Goal: Use online tool/utility: Utilize a website feature to perform a specific function

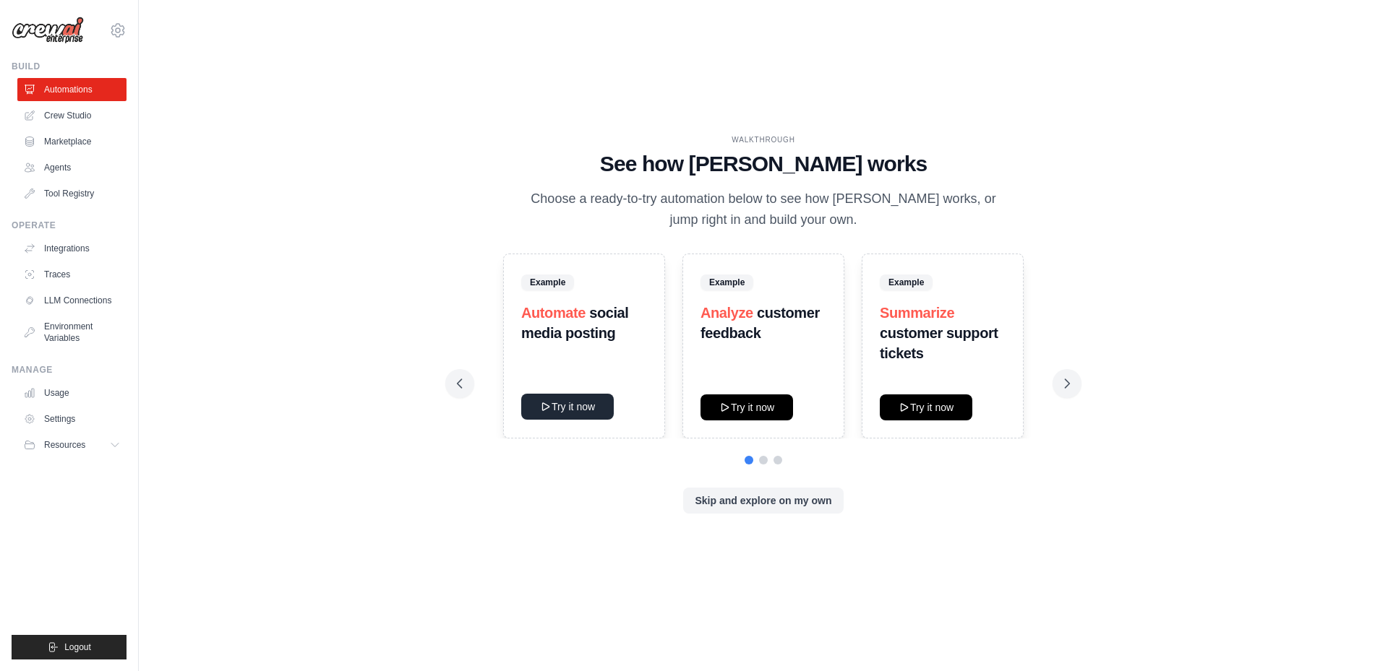
click at [571, 405] on button "Try it now" at bounding box center [567, 407] width 93 height 26
click at [765, 504] on button "Skip and explore on my own" at bounding box center [763, 500] width 160 height 26
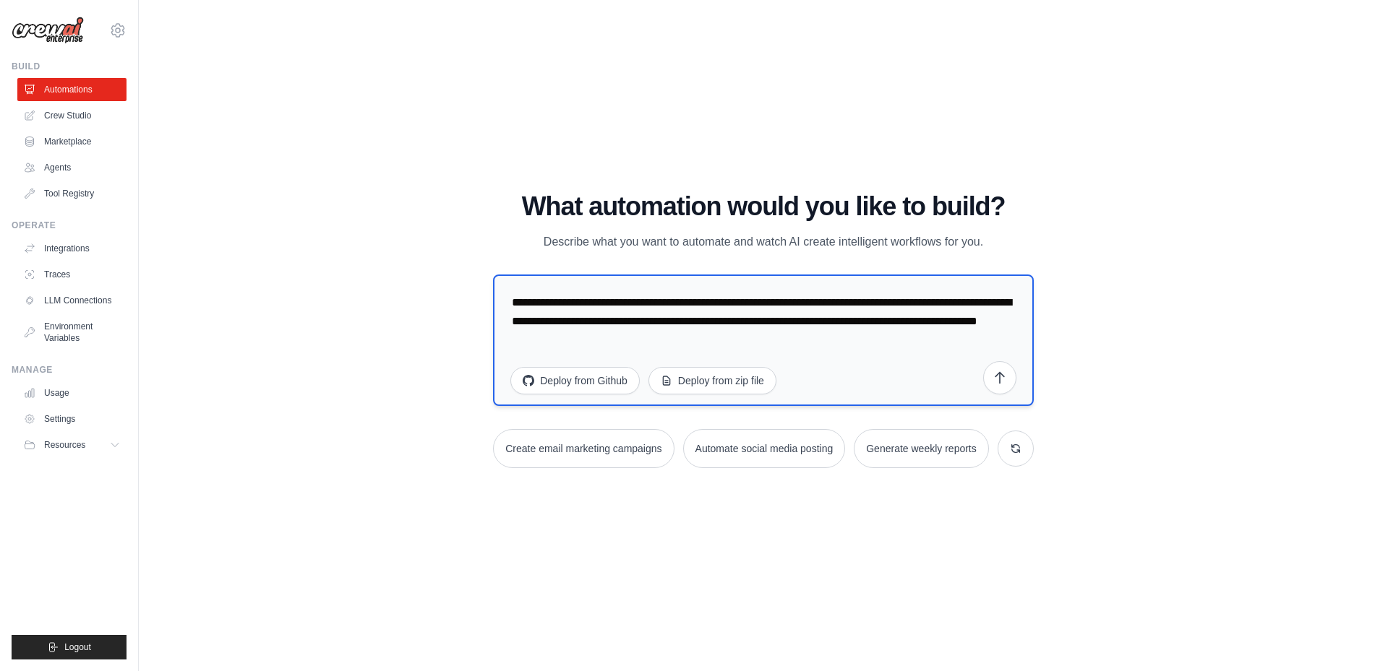
click at [822, 343] on textarea "**********" at bounding box center [763, 341] width 541 height 132
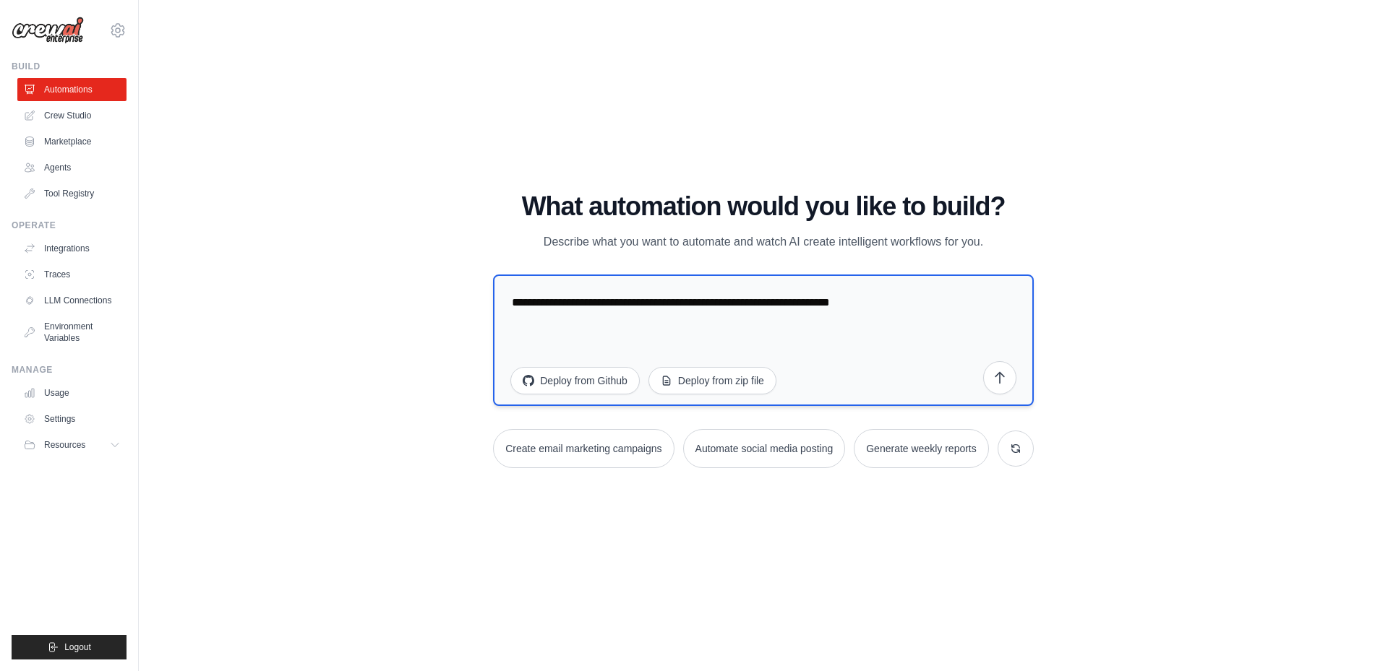
click at [1021, 377] on textarea "**********" at bounding box center [763, 341] width 541 height 132
type textarea "**********"
click at [1002, 382] on icon "submit" at bounding box center [999, 377] width 14 height 14
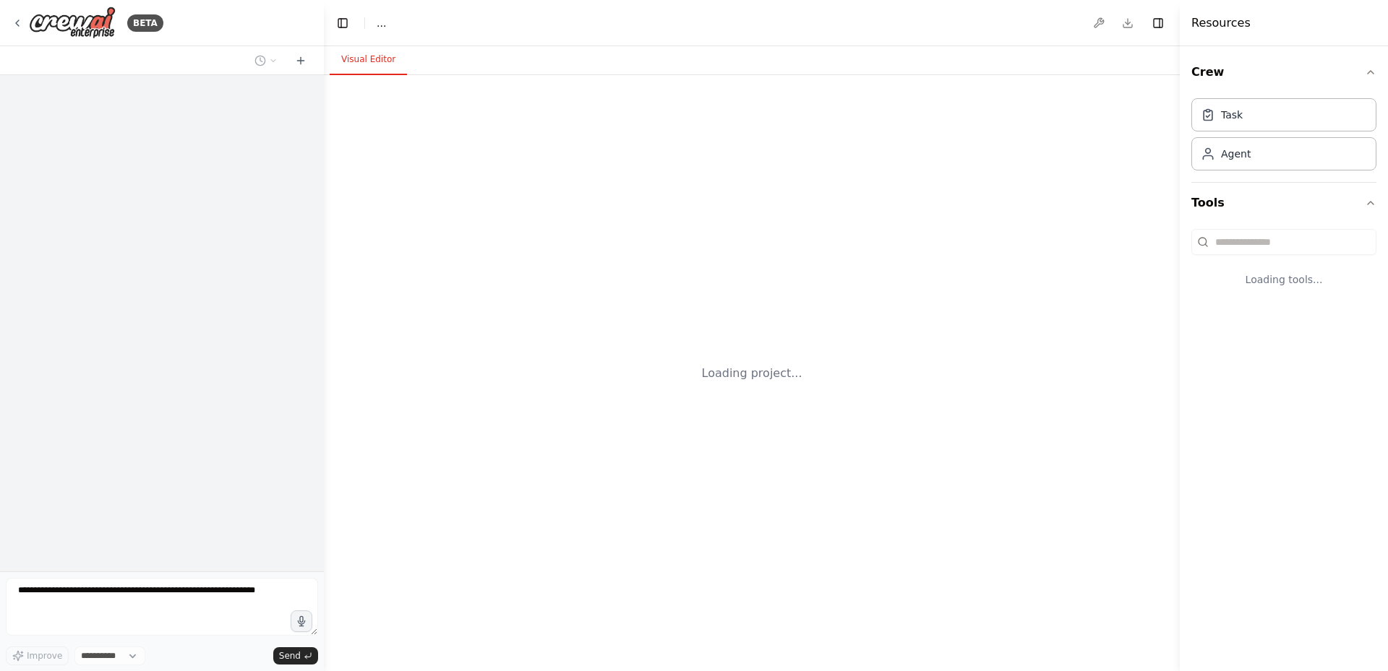
select select "****"
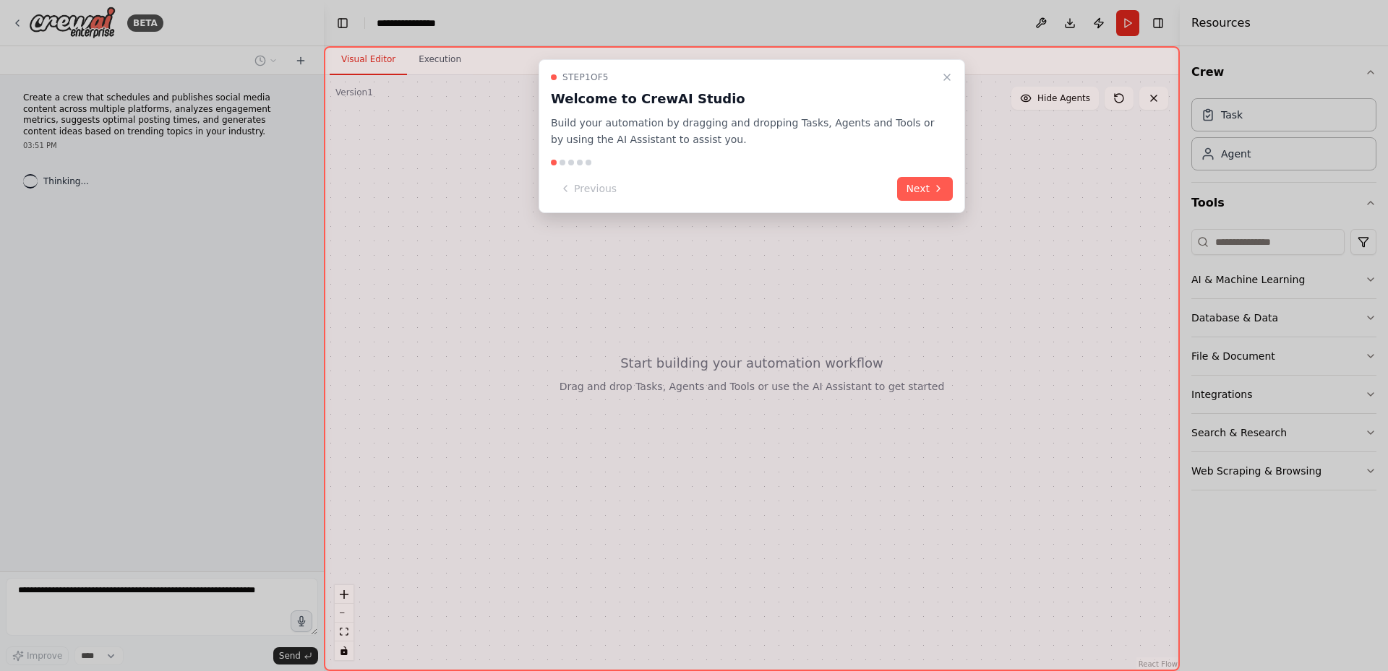
click at [937, 89] on div "Step 1 of 5 Welcome to CrewAI Studio Build your automation by dragging and drop…" at bounding box center [752, 110] width 402 height 77
click at [943, 80] on icon "Close walkthrough" at bounding box center [947, 78] width 12 height 12
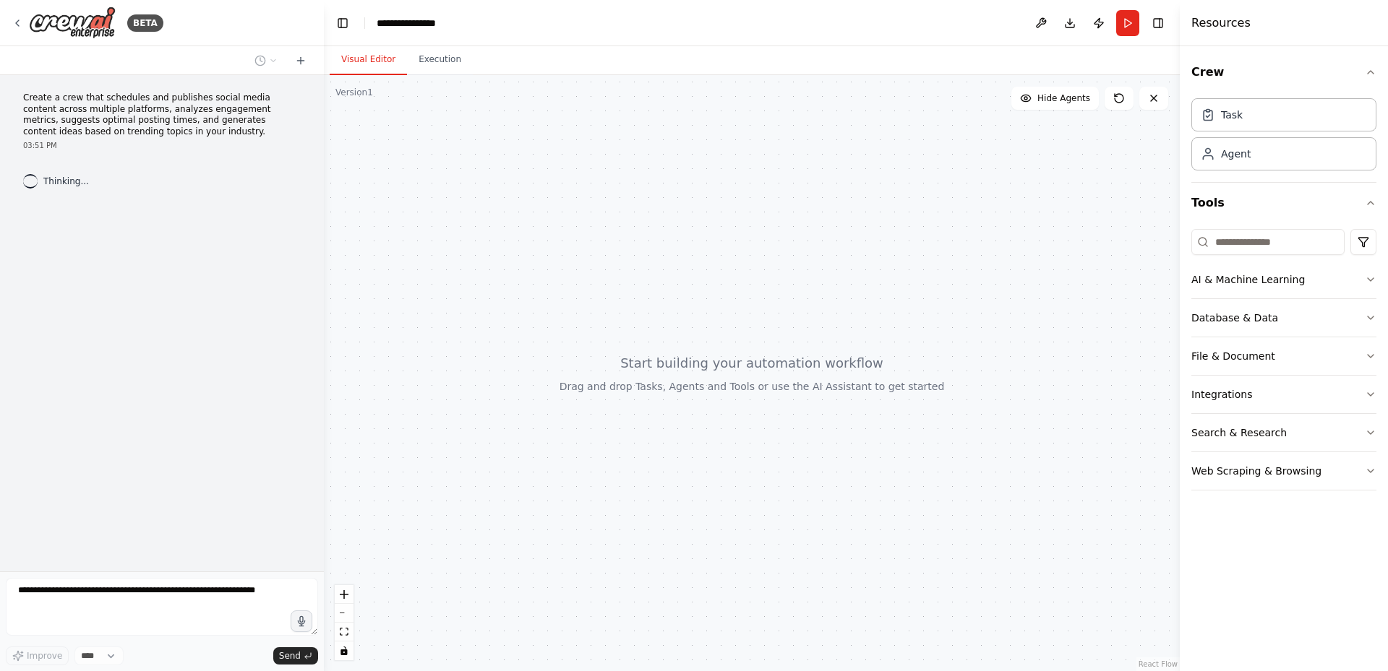
click at [950, 74] on div "Visual Editor Execution" at bounding box center [752, 60] width 856 height 29
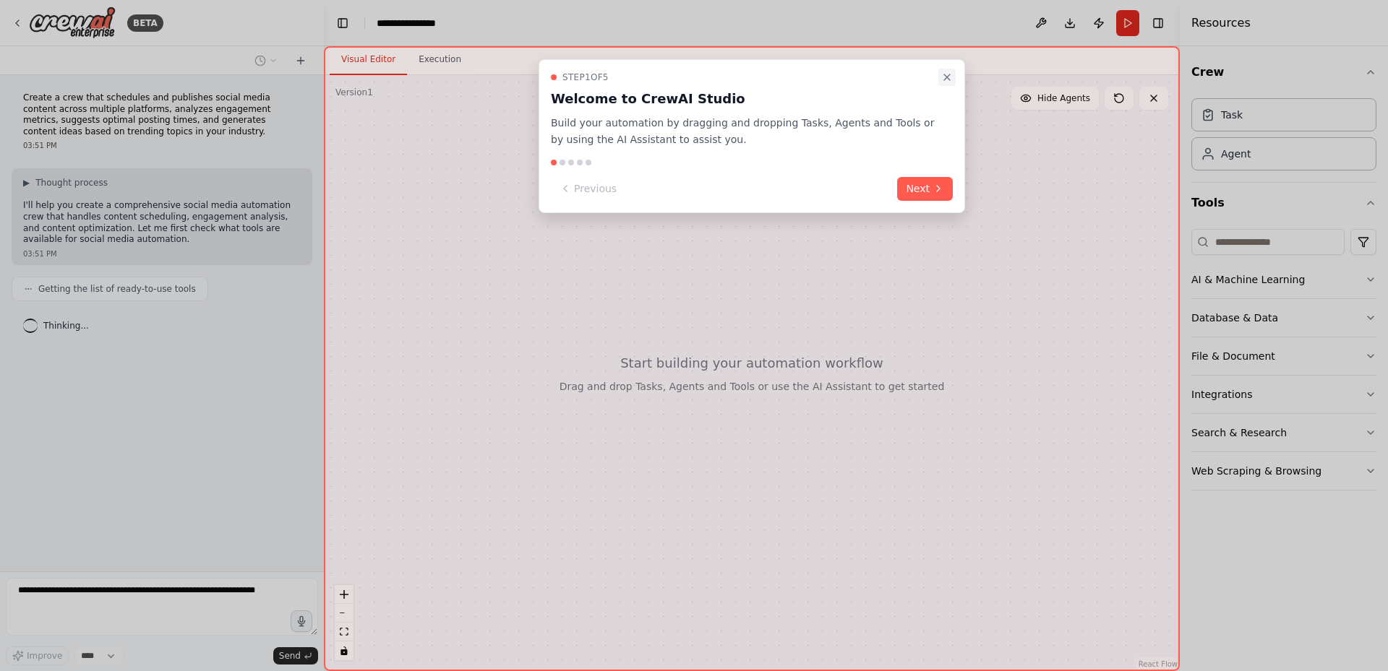
click at [943, 76] on icon "Close walkthrough" at bounding box center [947, 78] width 12 height 12
click at [947, 80] on icon "Close walkthrough" at bounding box center [947, 78] width 12 height 12
click at [948, 76] on icon "Close walkthrough" at bounding box center [947, 77] width 6 height 6
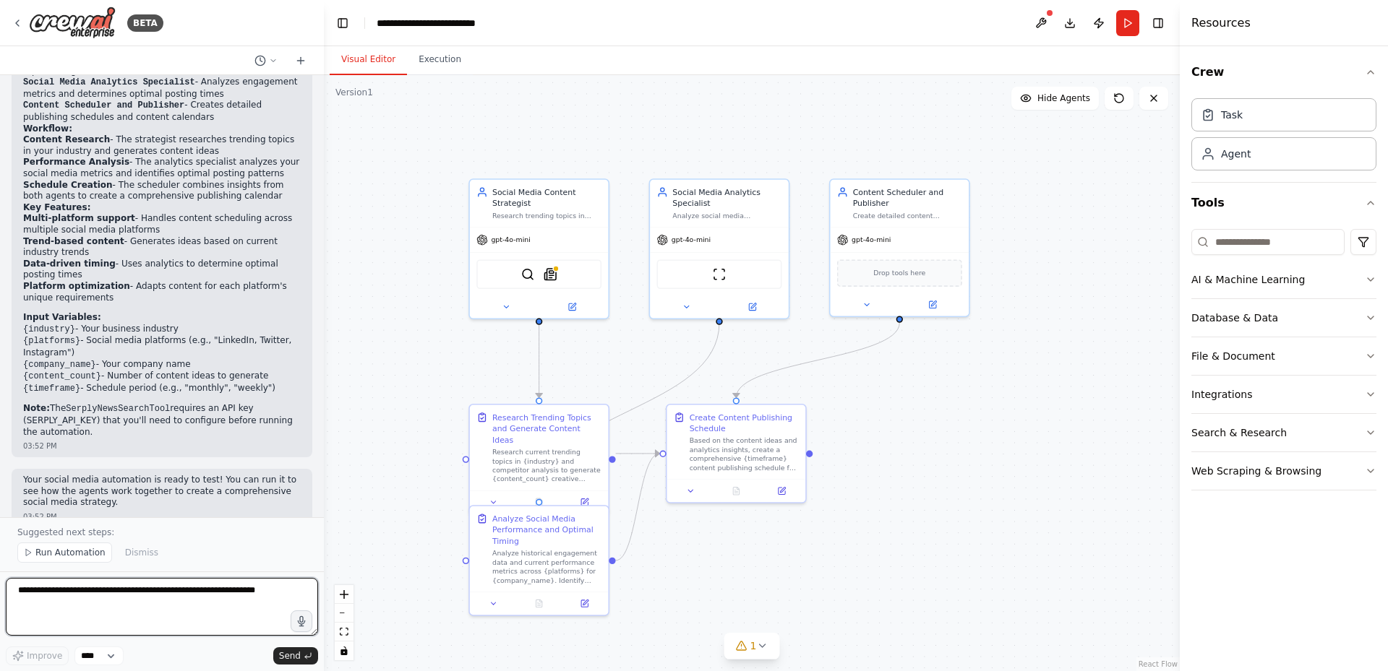
scroll to position [1008, 0]
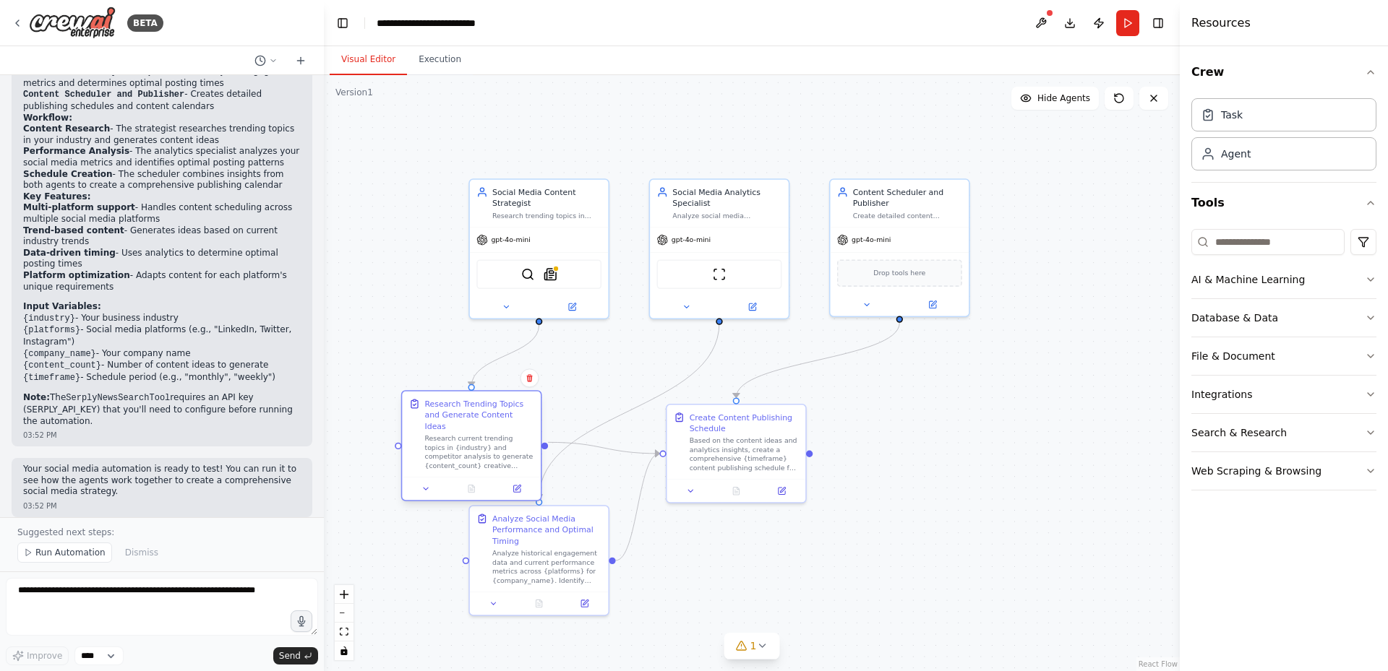
drag, startPoint x: 544, startPoint y: 449, endPoint x: 479, endPoint y: 441, distance: 64.8
click at [479, 441] on div "Research current trending topics in {industry} and competitor analysis to gener…" at bounding box center [478, 452] width 109 height 36
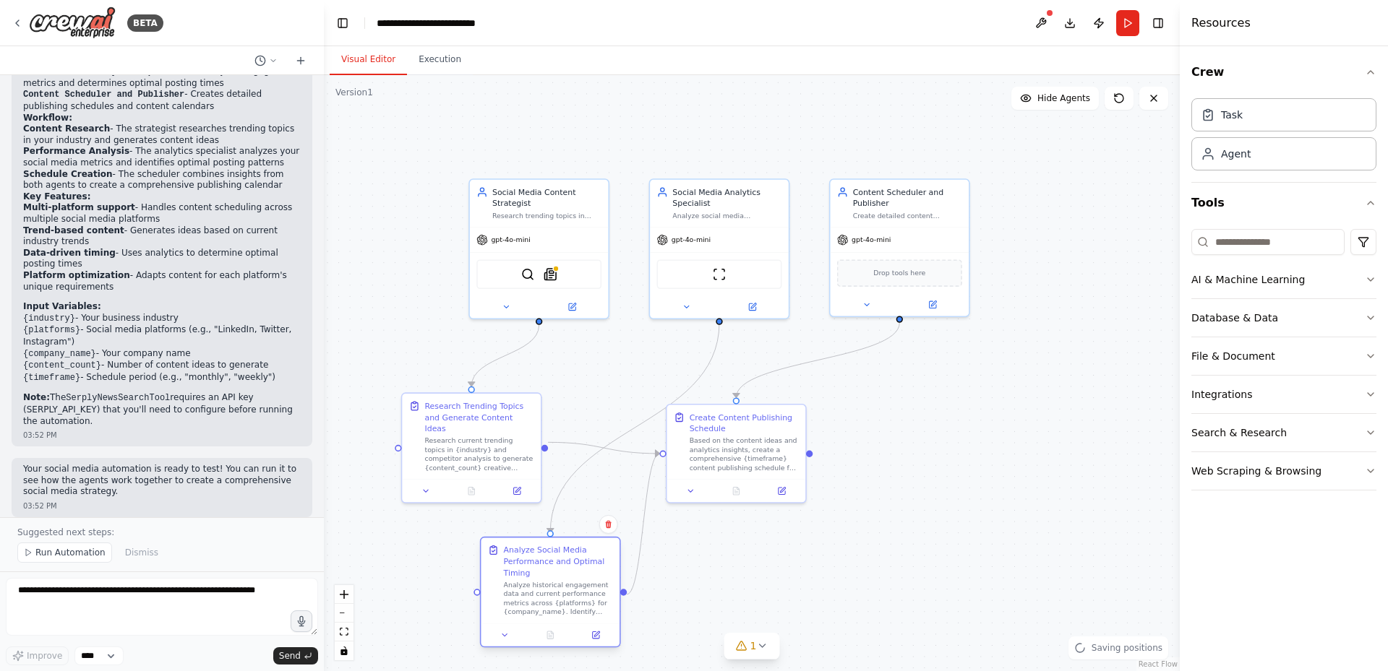
drag, startPoint x: 516, startPoint y: 580, endPoint x: 528, endPoint y: 612, distance: 34.5
click at [528, 612] on div "Analyze historical engagement data and current performance metrics across {plat…" at bounding box center [558, 599] width 109 height 36
drag, startPoint x: 764, startPoint y: 471, endPoint x: 934, endPoint y: 458, distance: 170.3
click at [934, 458] on div "Create Content Publishing Schedule Based on the content ideas and analytics ins…" at bounding box center [899, 429] width 139 height 74
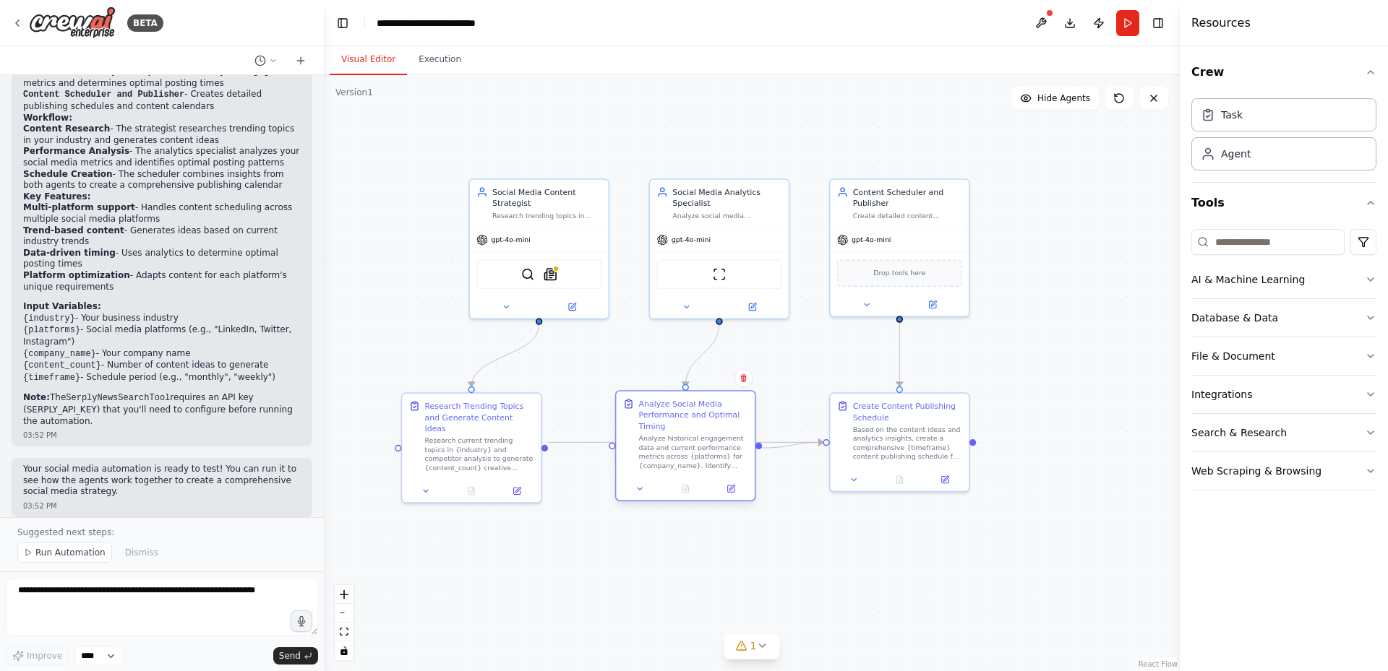
drag, startPoint x: 548, startPoint y: 611, endPoint x: 682, endPoint y: 463, distance: 200.1
click at [682, 463] on div "Analyze historical engagement data and current performance metrics across {plat…" at bounding box center [693, 452] width 109 height 36
drag, startPoint x: 927, startPoint y: 438, endPoint x: 919, endPoint y: 442, distance: 9.7
click at [919, 442] on div "Based on the content ideas and analytics insights, create a comprehensive {time…" at bounding box center [895, 441] width 109 height 36
click at [1122, 24] on button "Run" at bounding box center [1127, 23] width 23 height 26
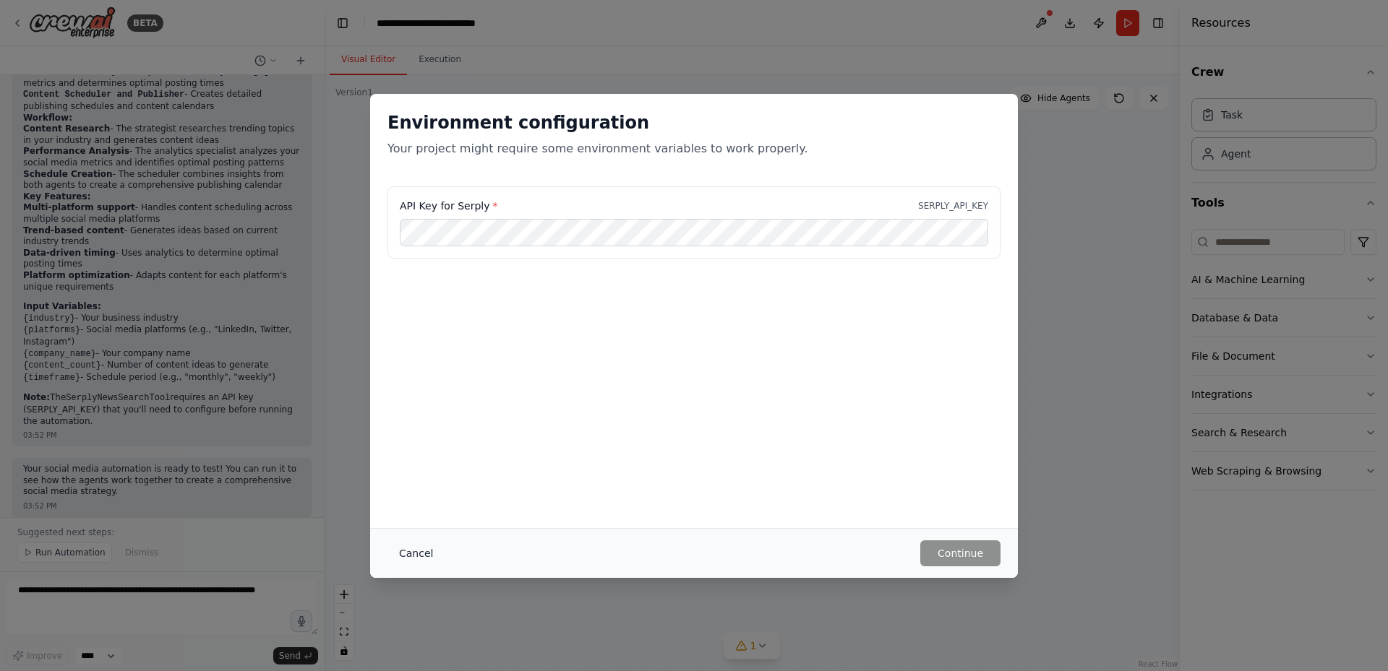
click at [413, 555] on button "Cancel" at bounding box center [415, 554] width 57 height 26
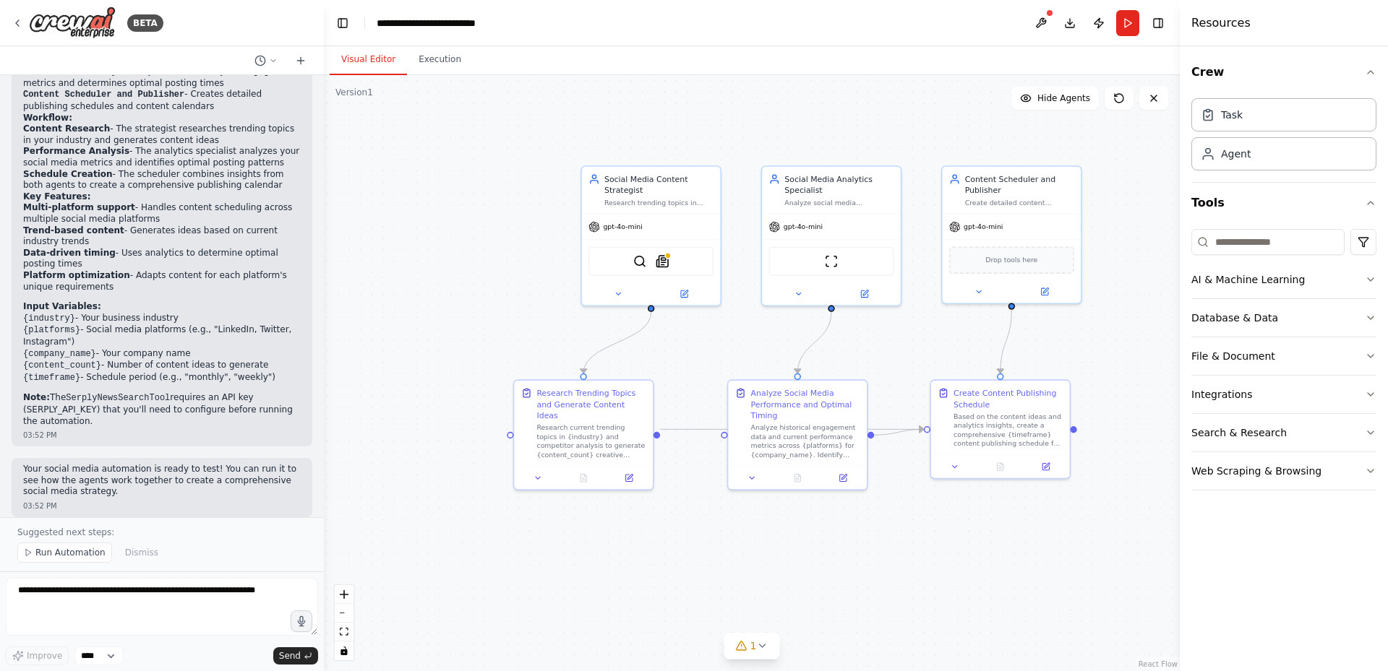
drag, startPoint x: 435, startPoint y: 233, endPoint x: 457, endPoint y: 147, distance: 89.6
click at [457, 147] on div ".deletable-edge-delete-btn { width: 20px; height: 20px; border: 0px solid #ffff…" at bounding box center [752, 373] width 856 height 596
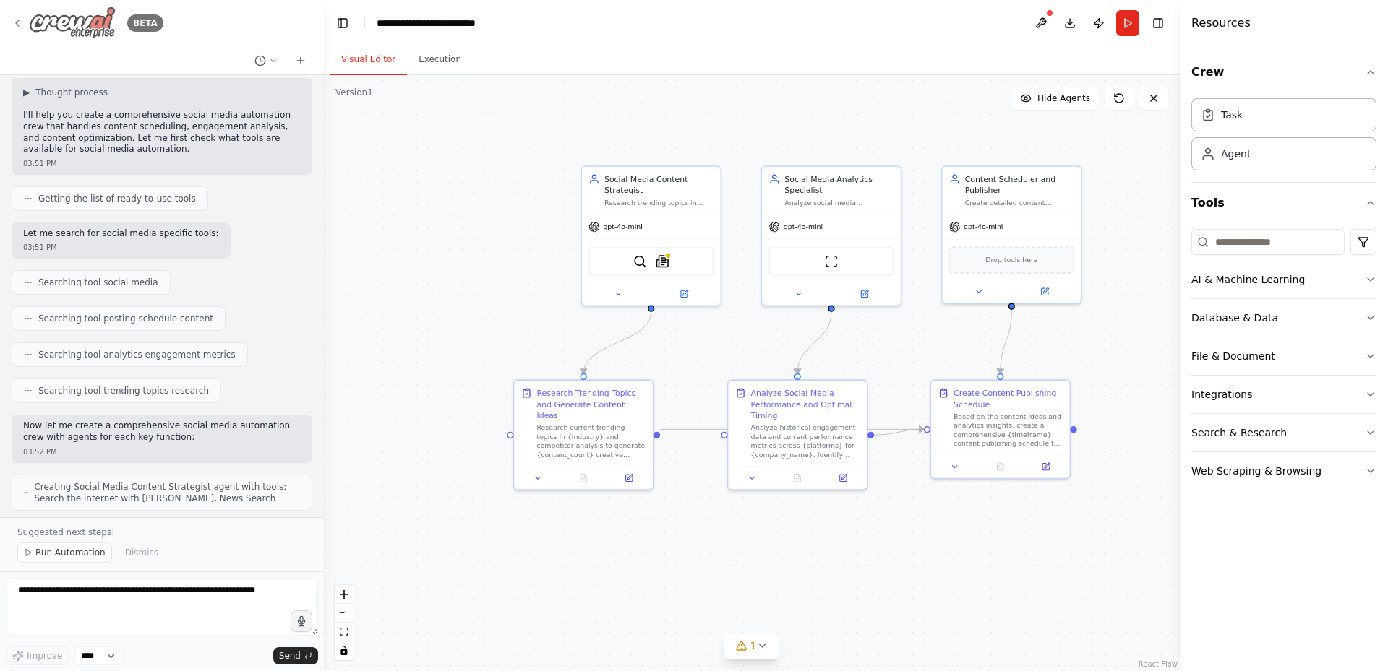
scroll to position [0, 0]
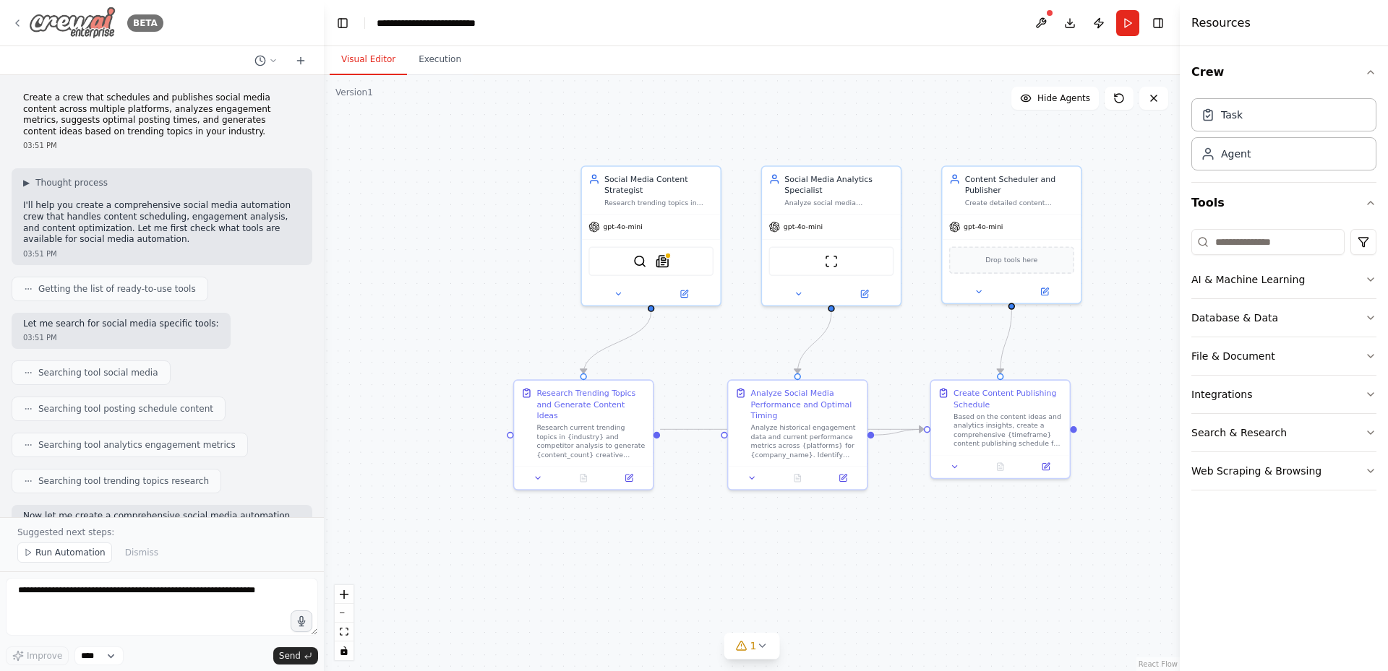
click at [63, 28] on img at bounding box center [72, 23] width 87 height 33
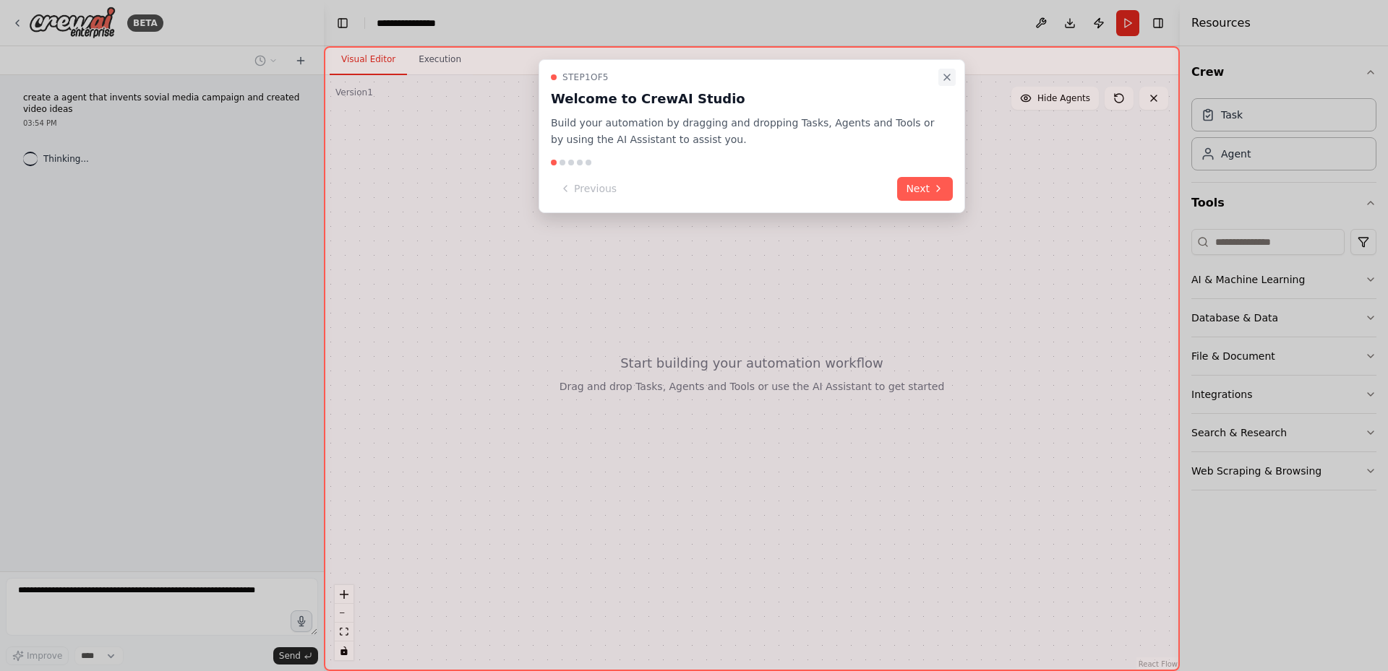
click at [951, 75] on icon "Close walkthrough" at bounding box center [947, 78] width 12 height 12
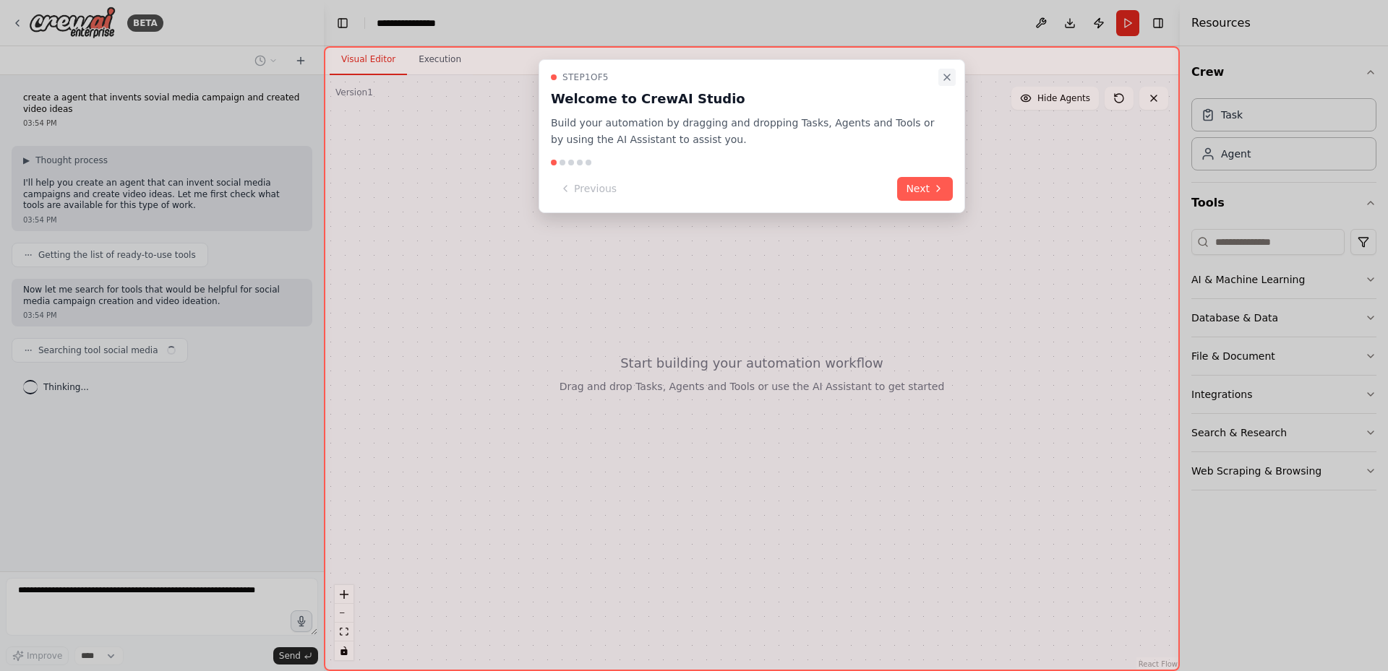
click at [954, 77] on button "Close walkthrough" at bounding box center [946, 77] width 17 height 17
click at [941, 77] on icon "Close walkthrough" at bounding box center [947, 78] width 12 height 12
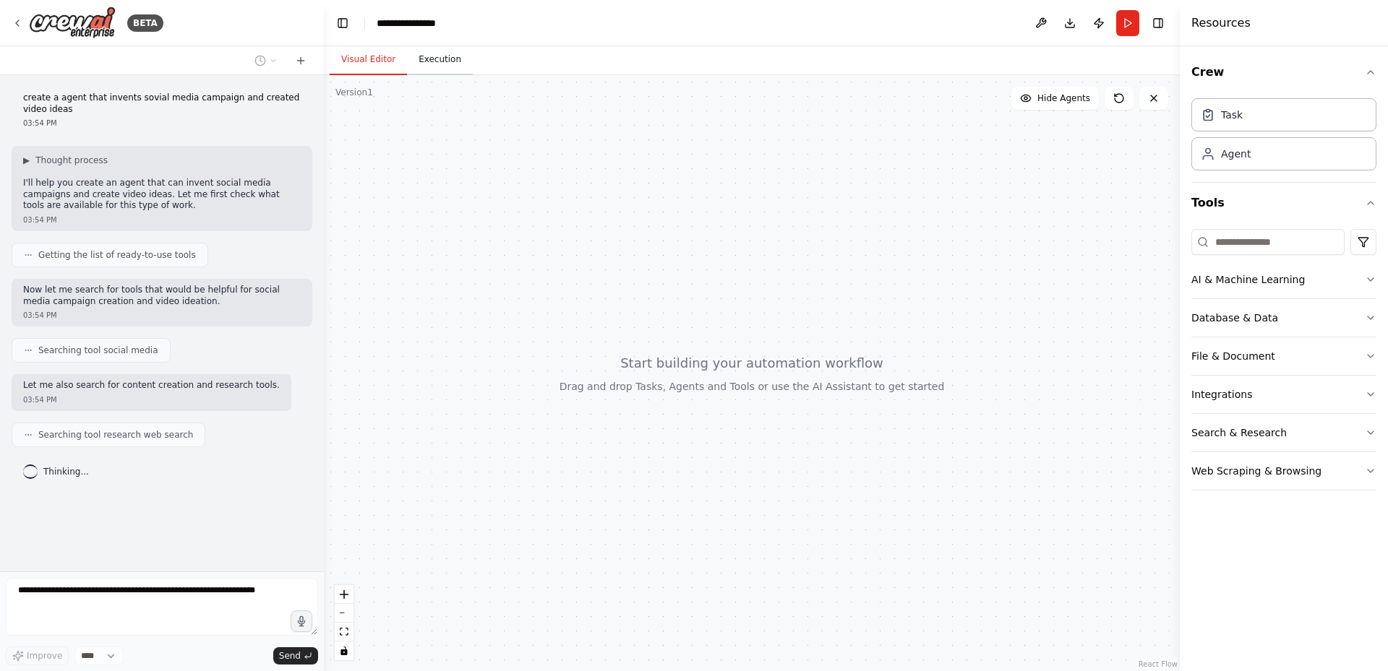
click at [426, 66] on button "Execution" at bounding box center [440, 60] width 66 height 30
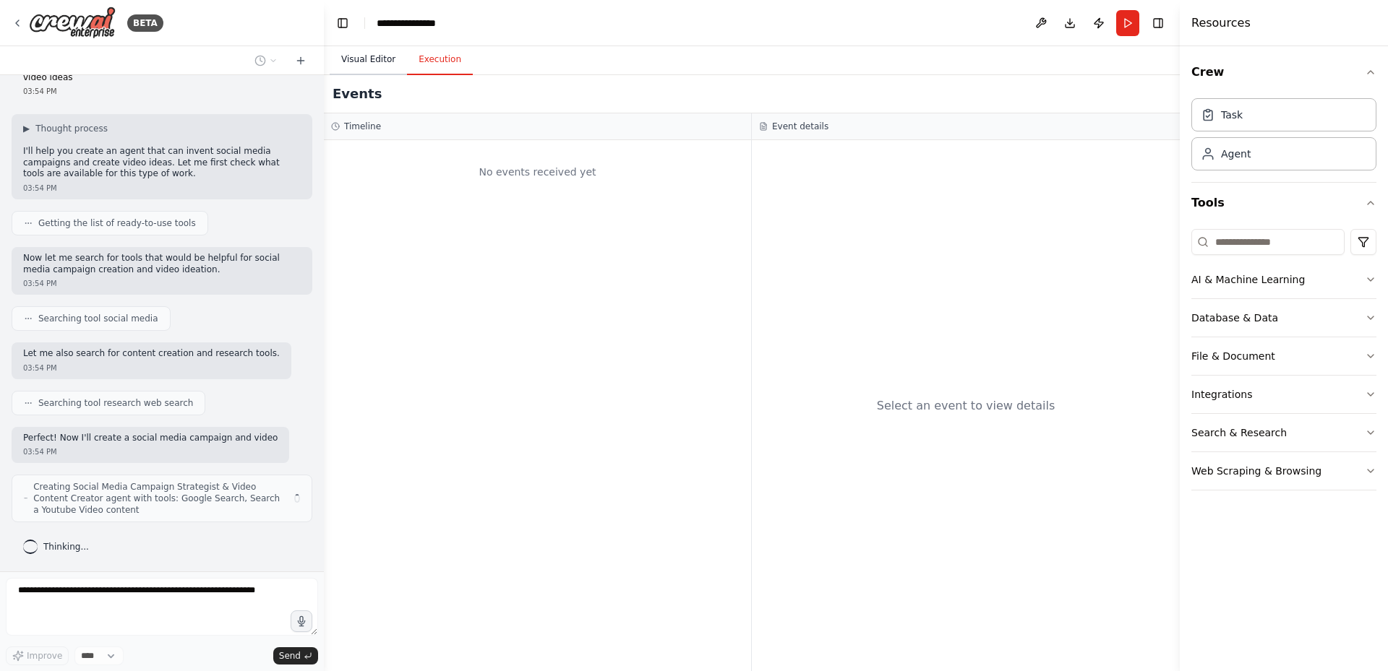
scroll to position [43, 0]
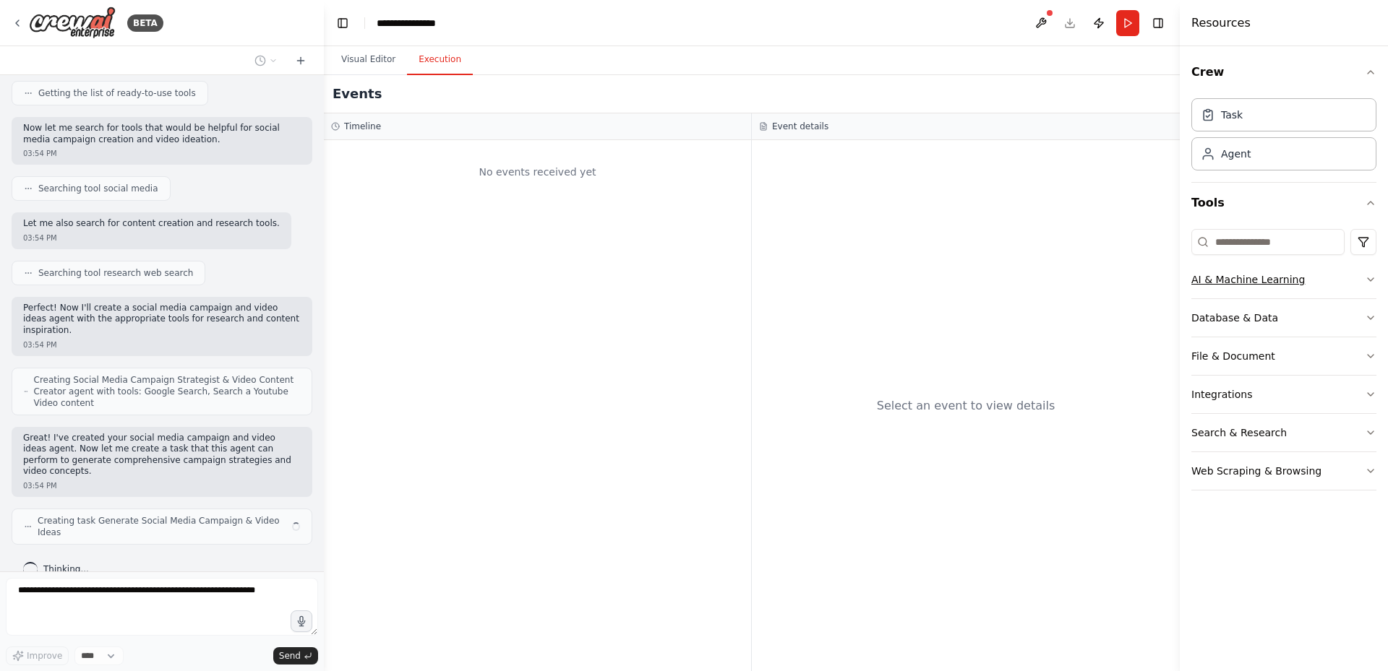
click at [1282, 288] on button "AI & Machine Learning" at bounding box center [1283, 280] width 185 height 38
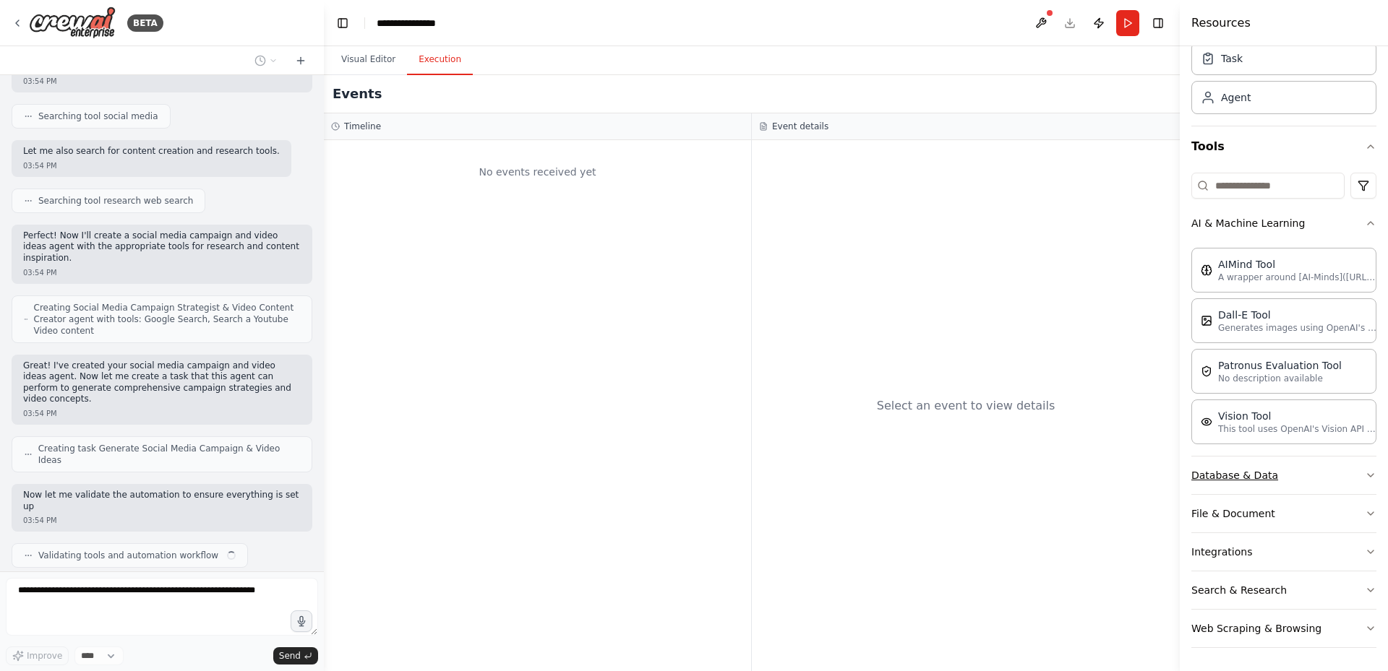
scroll to position [246, 0]
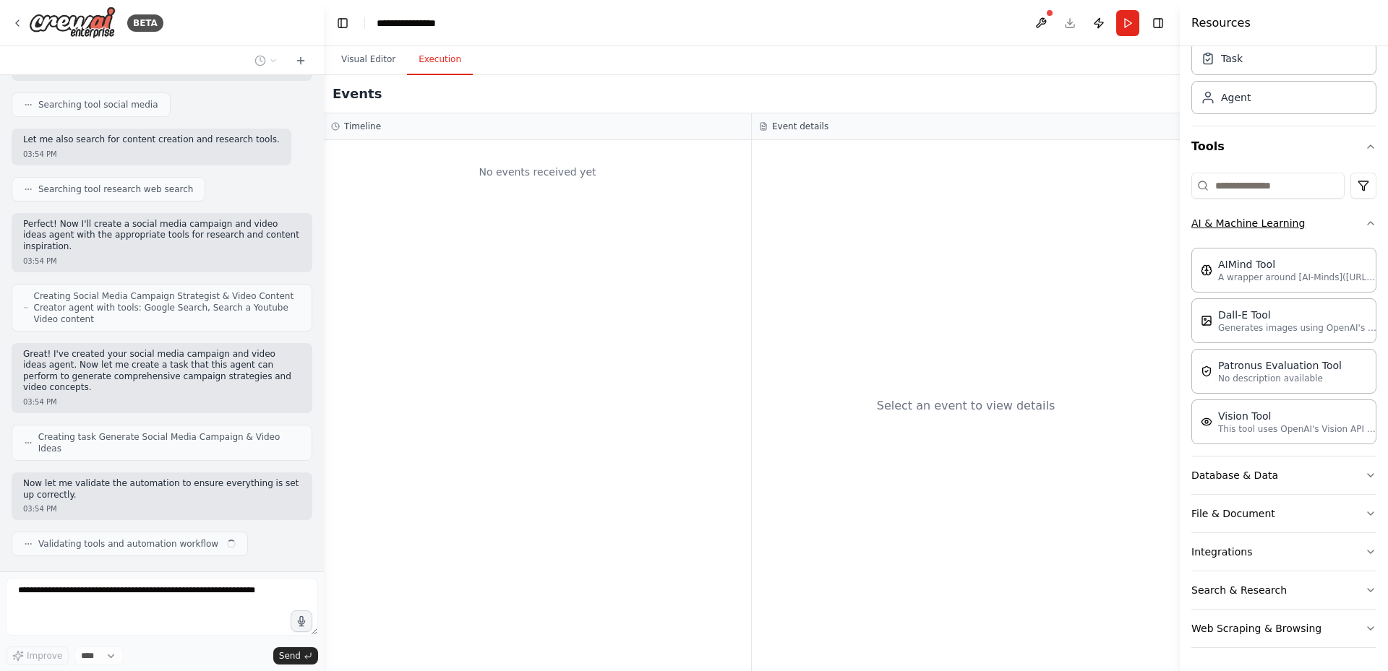
click at [1365, 221] on icon "button" at bounding box center [1371, 224] width 12 height 12
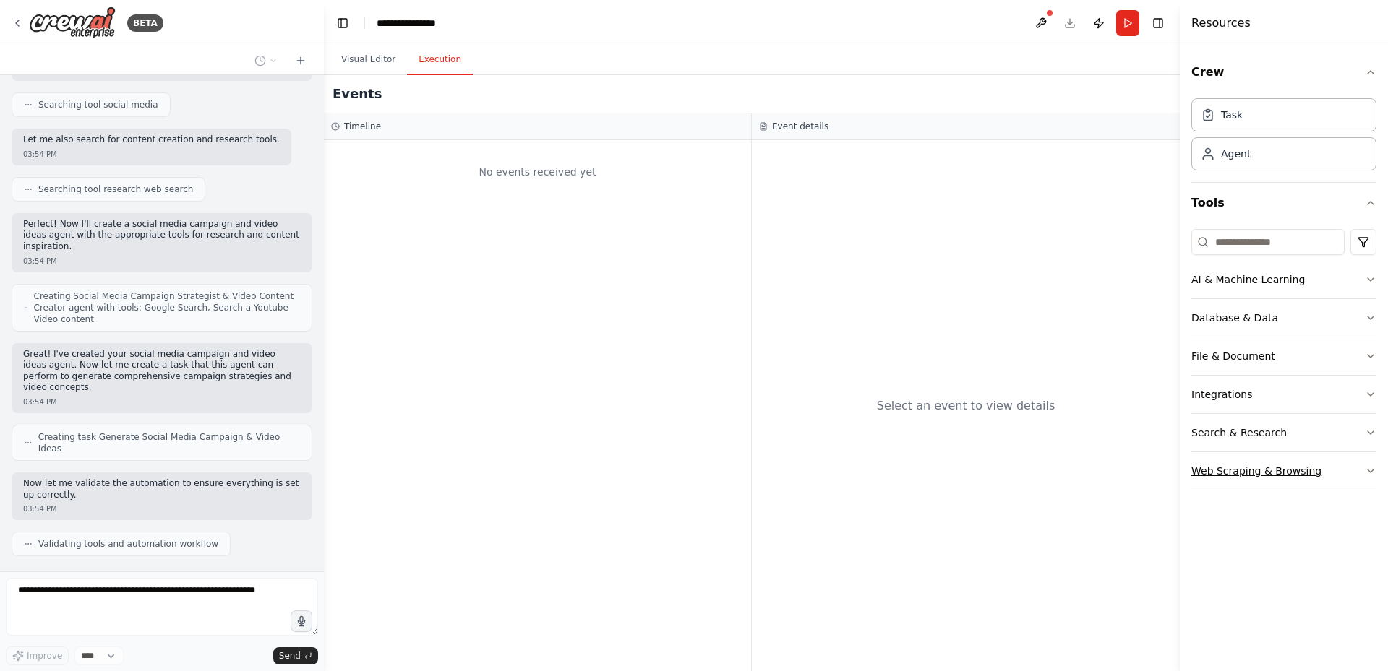
click at [1365, 463] on button "Web Scraping & Browsing" at bounding box center [1283, 471] width 185 height 38
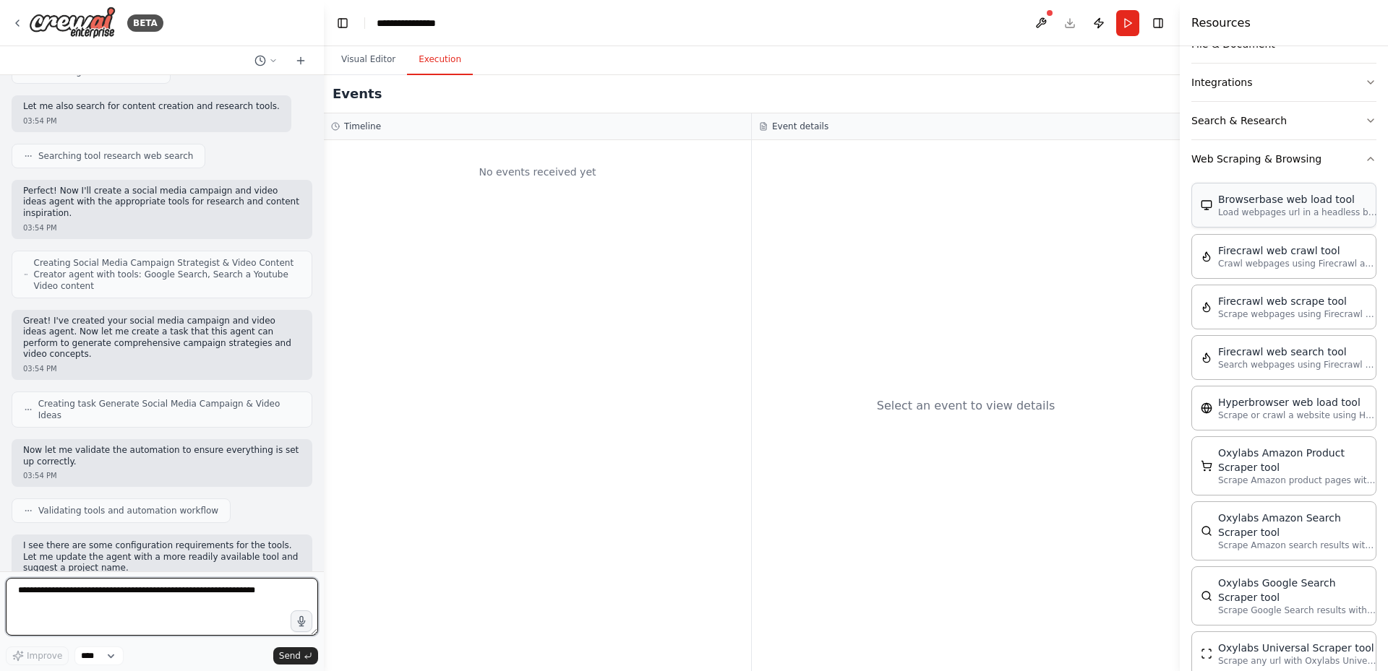
scroll to position [136, 0]
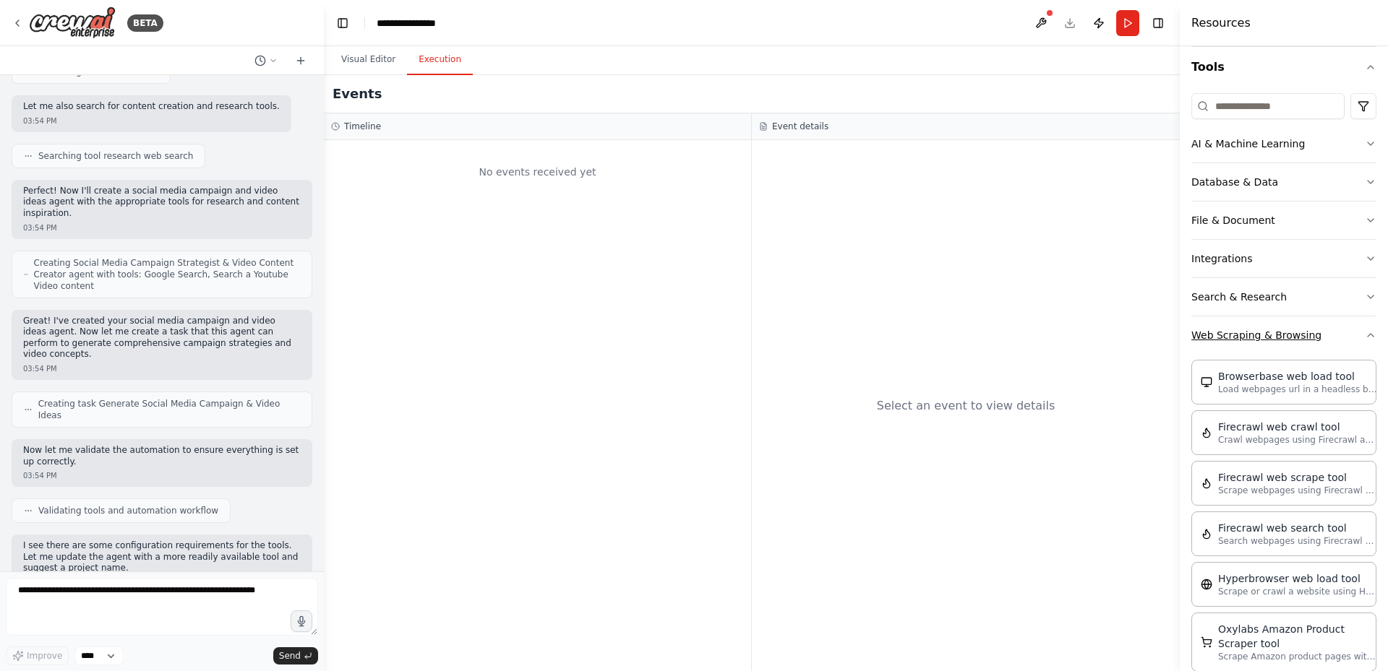
click at [1365, 339] on icon "button" at bounding box center [1371, 336] width 12 height 12
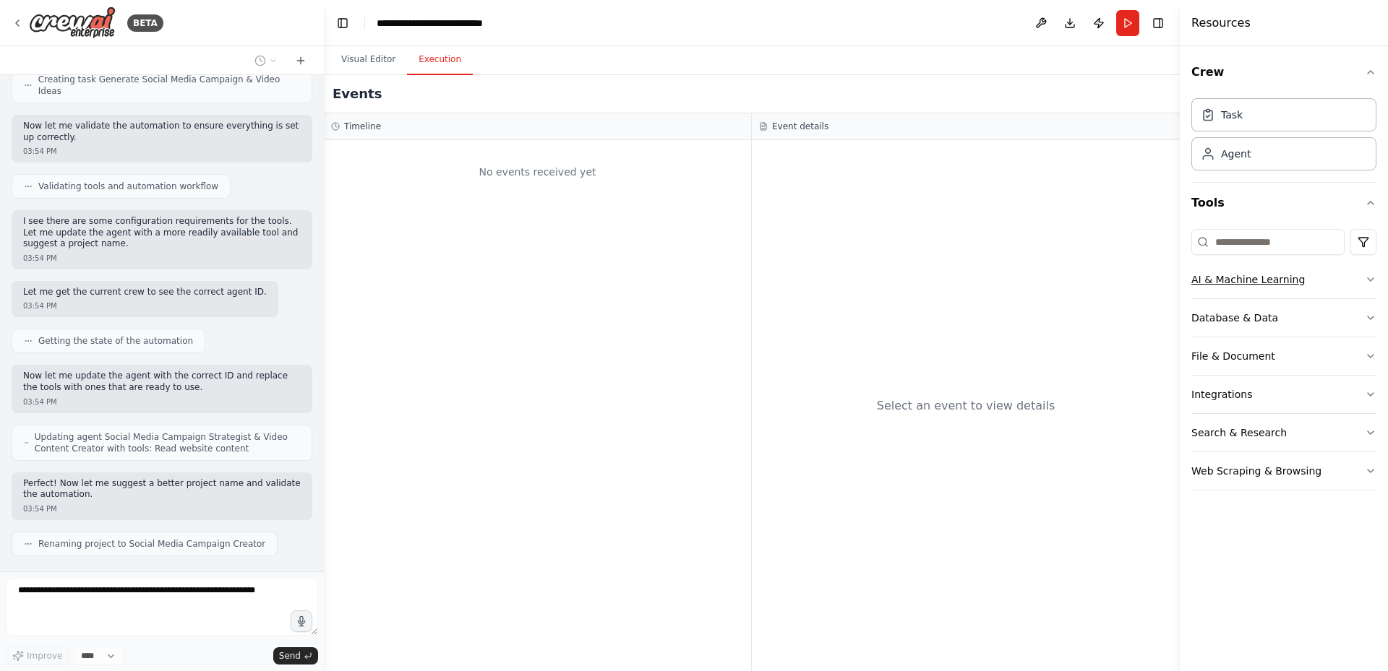
scroll to position [640, 0]
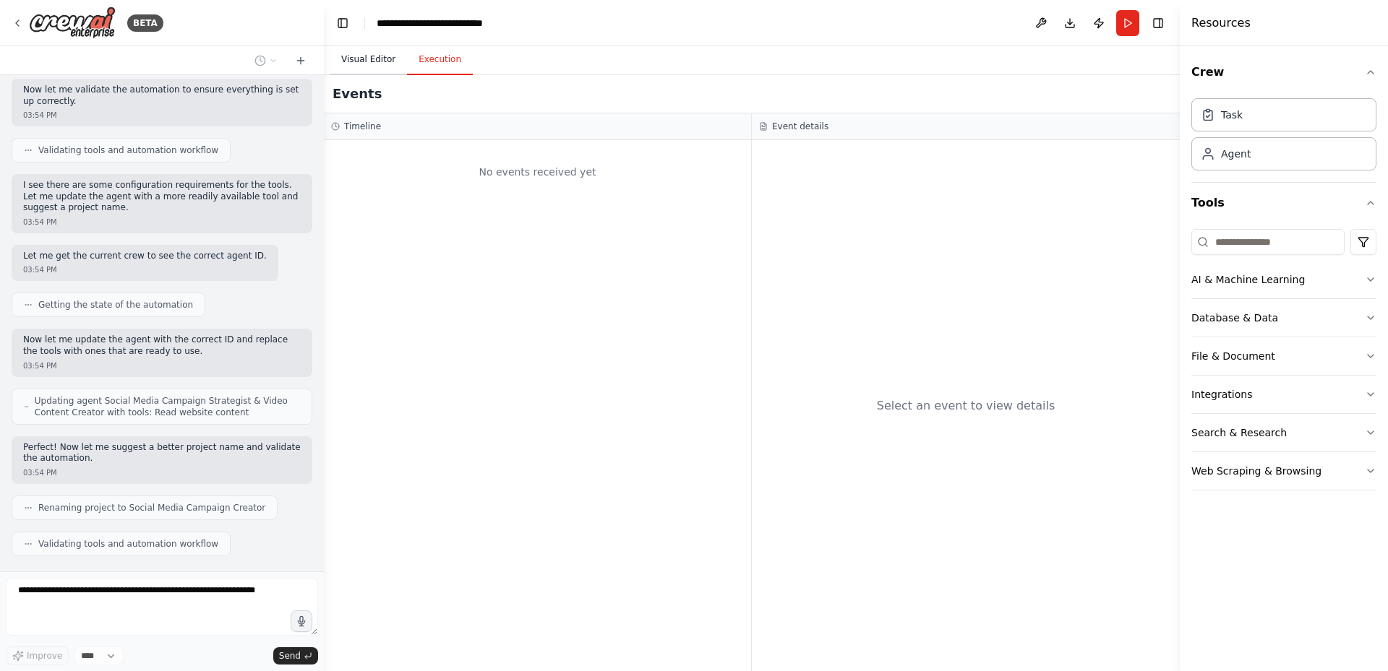
click at [358, 56] on button "Visual Editor" at bounding box center [368, 60] width 77 height 30
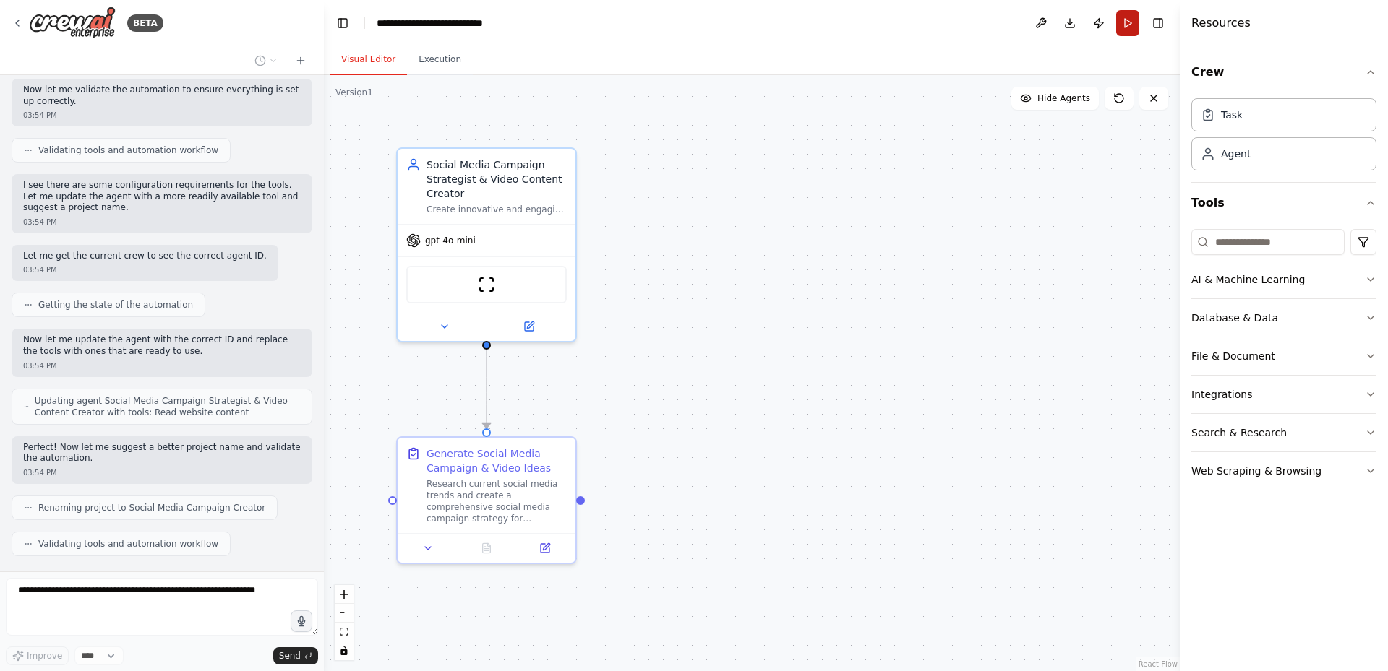
click at [1120, 22] on button "Run" at bounding box center [1127, 23] width 23 height 26
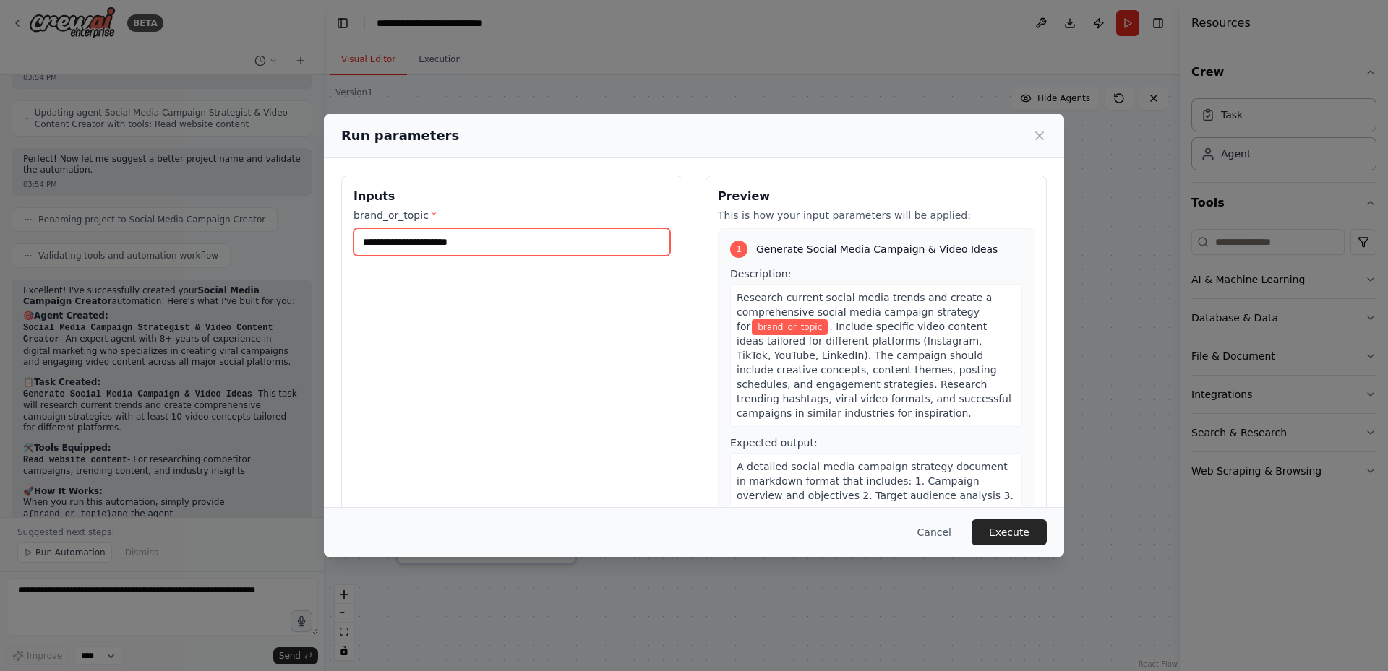
click at [523, 239] on input "brand_or_topic *" at bounding box center [511, 241] width 317 height 27
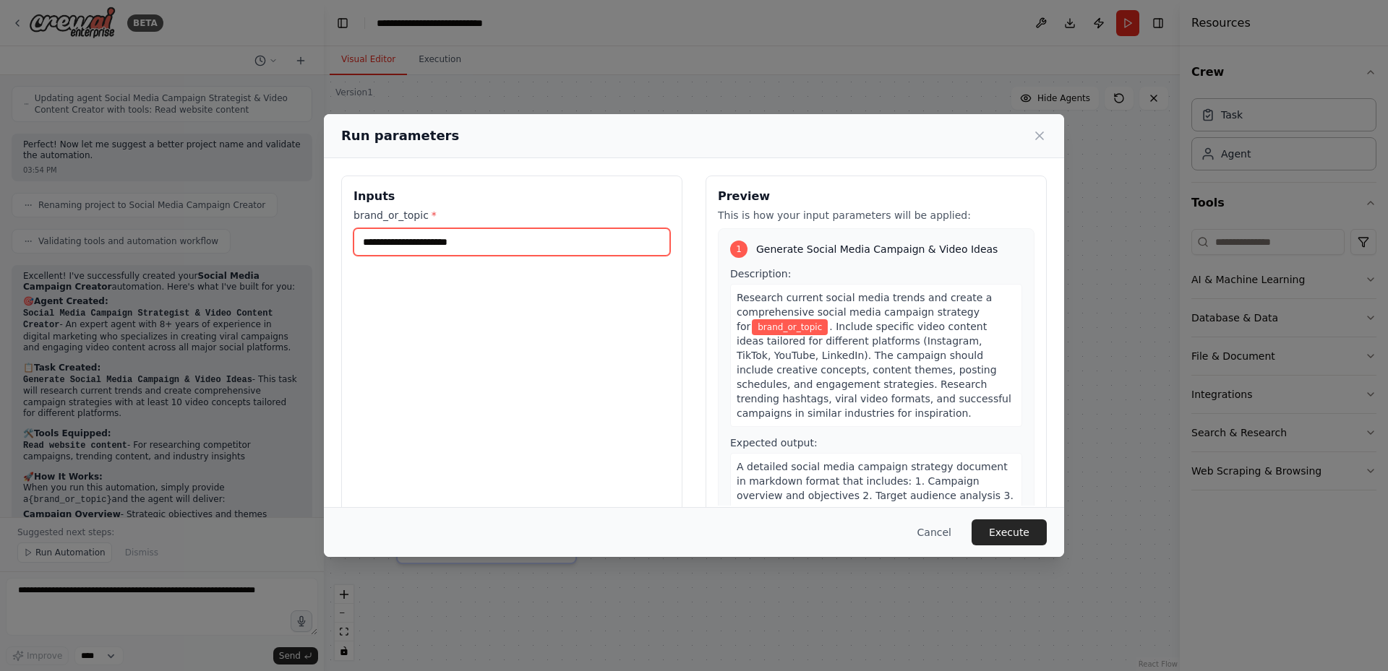
click at [523, 239] on input "brand_or_topic *" at bounding box center [511, 241] width 317 height 27
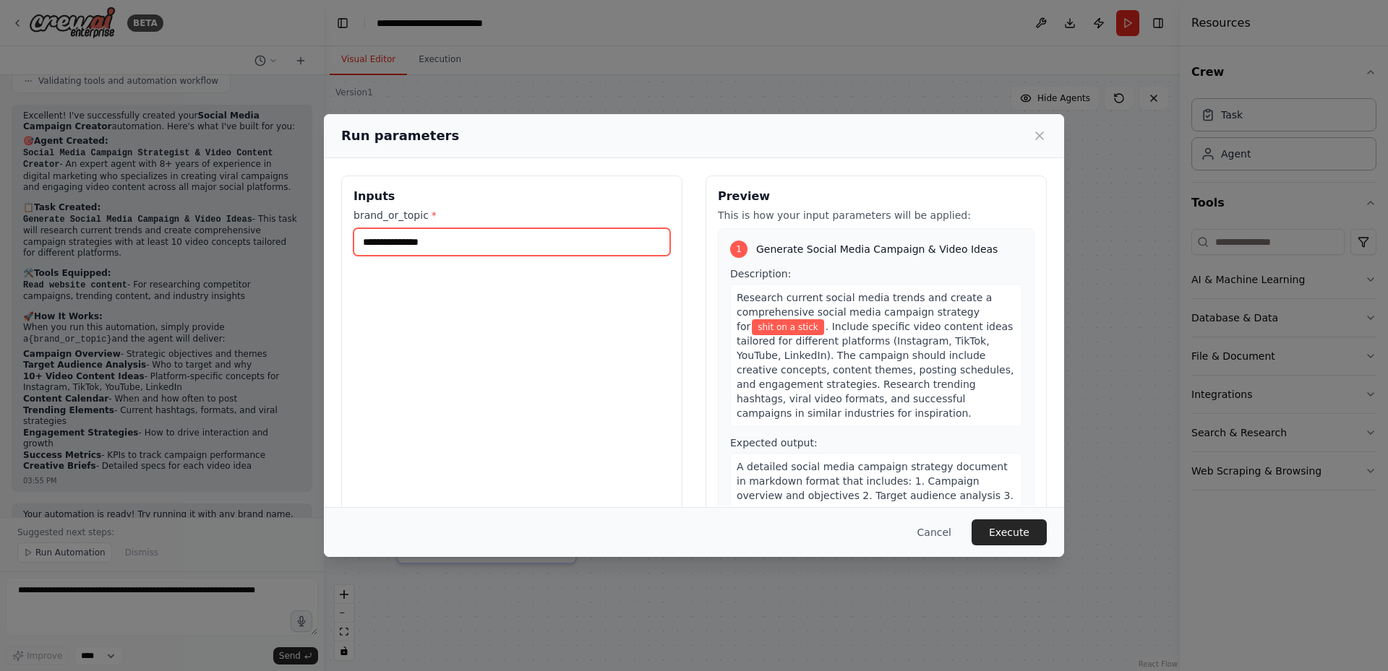
scroll to position [1114, 0]
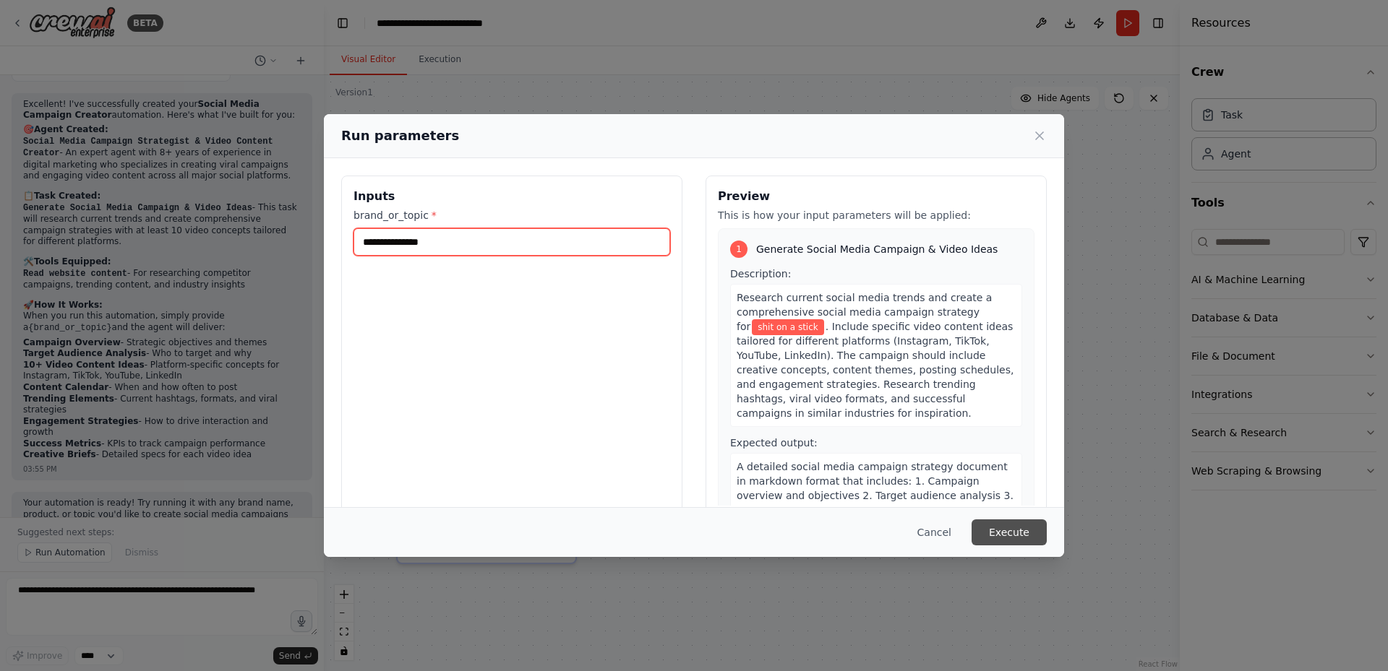
type input "**********"
click at [1019, 527] on button "Execute" at bounding box center [1008, 533] width 75 height 26
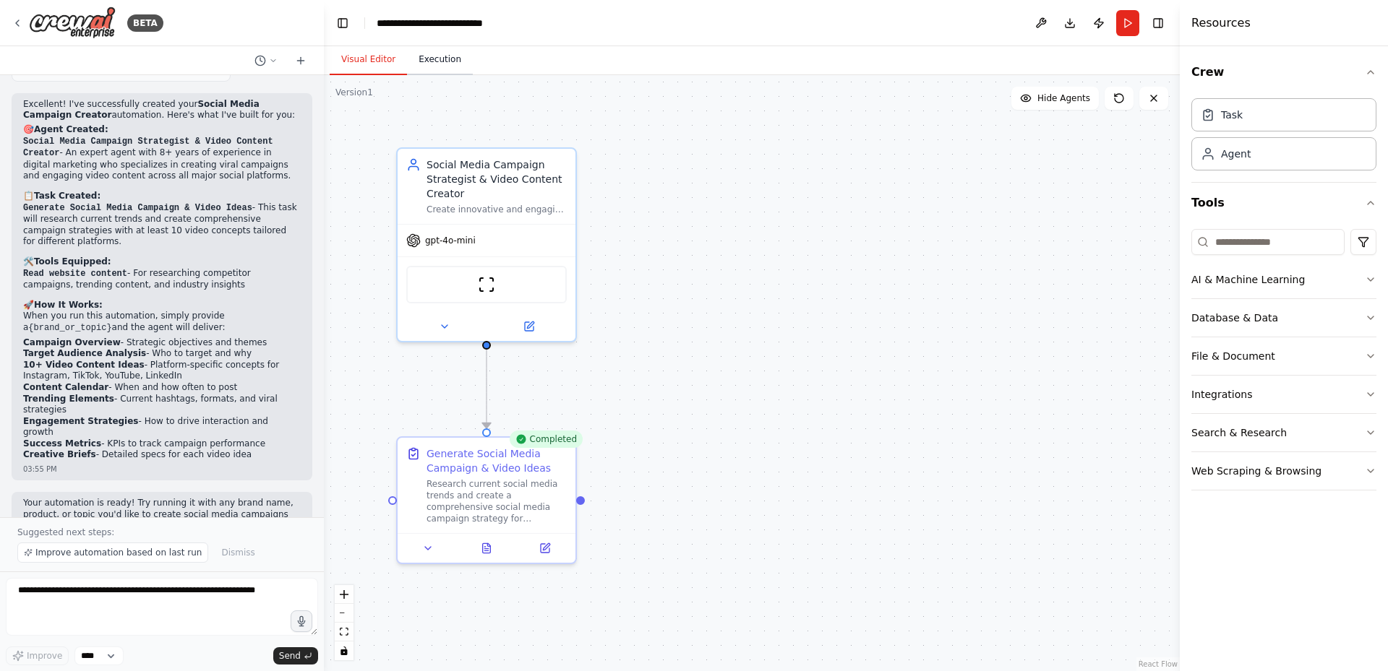
click at [445, 61] on button "Execution" at bounding box center [440, 60] width 66 height 30
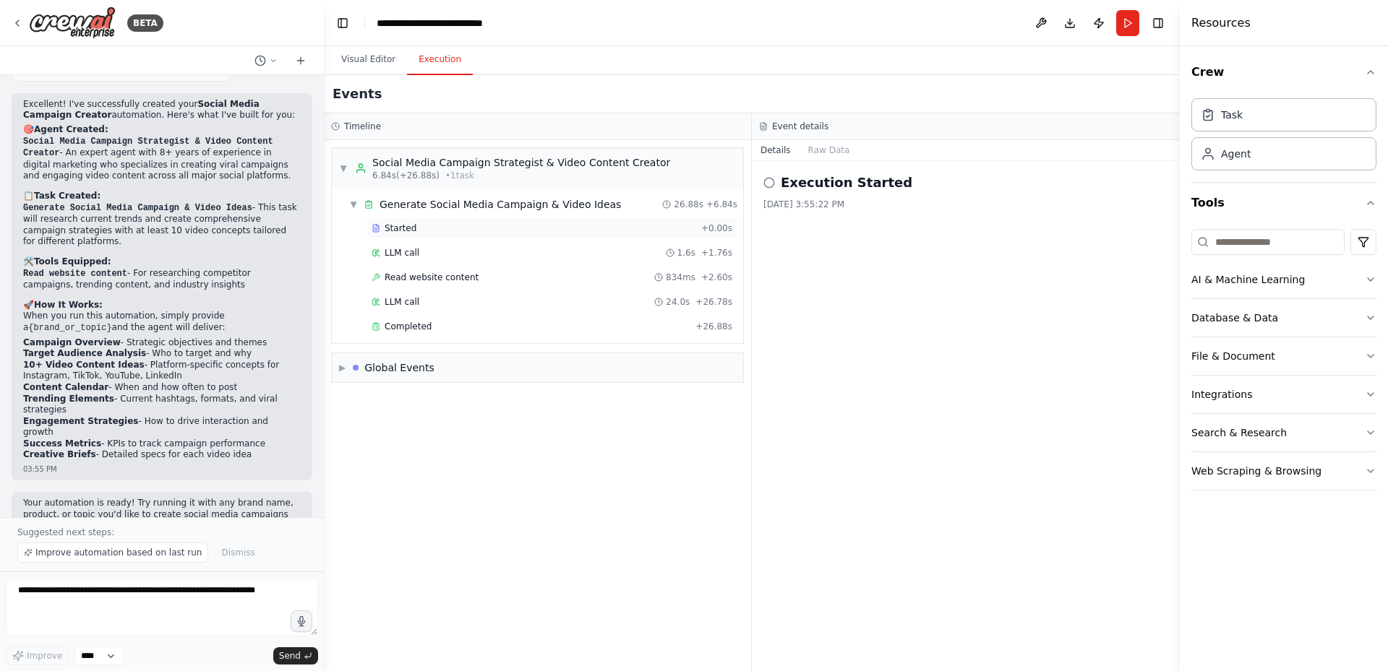
click at [408, 225] on span "Started" at bounding box center [401, 229] width 32 height 12
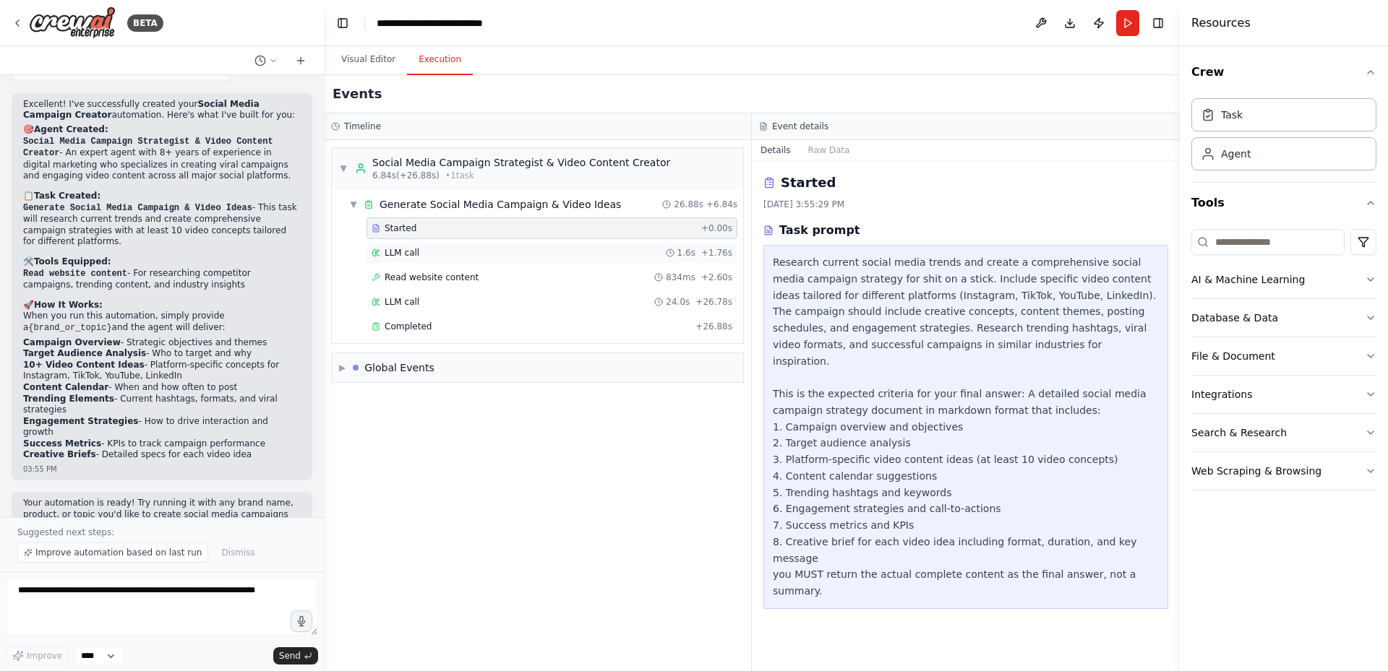
click at [408, 244] on div "LLM call 1.6s + 1.76s" at bounding box center [551, 253] width 371 height 22
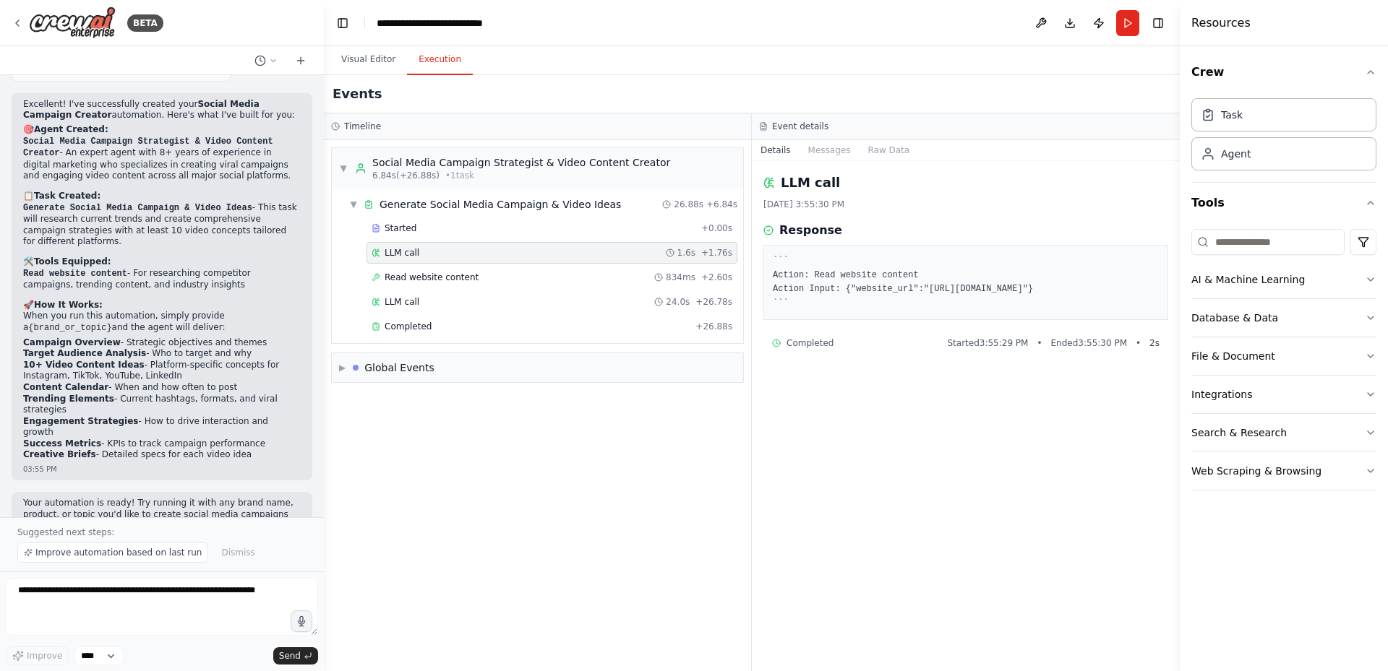
click at [405, 265] on div "Started + 0.00s LLM call 1.6s + 1.76s Read website content 834ms + 2.60s LLM ca…" at bounding box center [543, 279] width 400 height 123
click at [405, 273] on span "Read website content" at bounding box center [432, 278] width 94 height 12
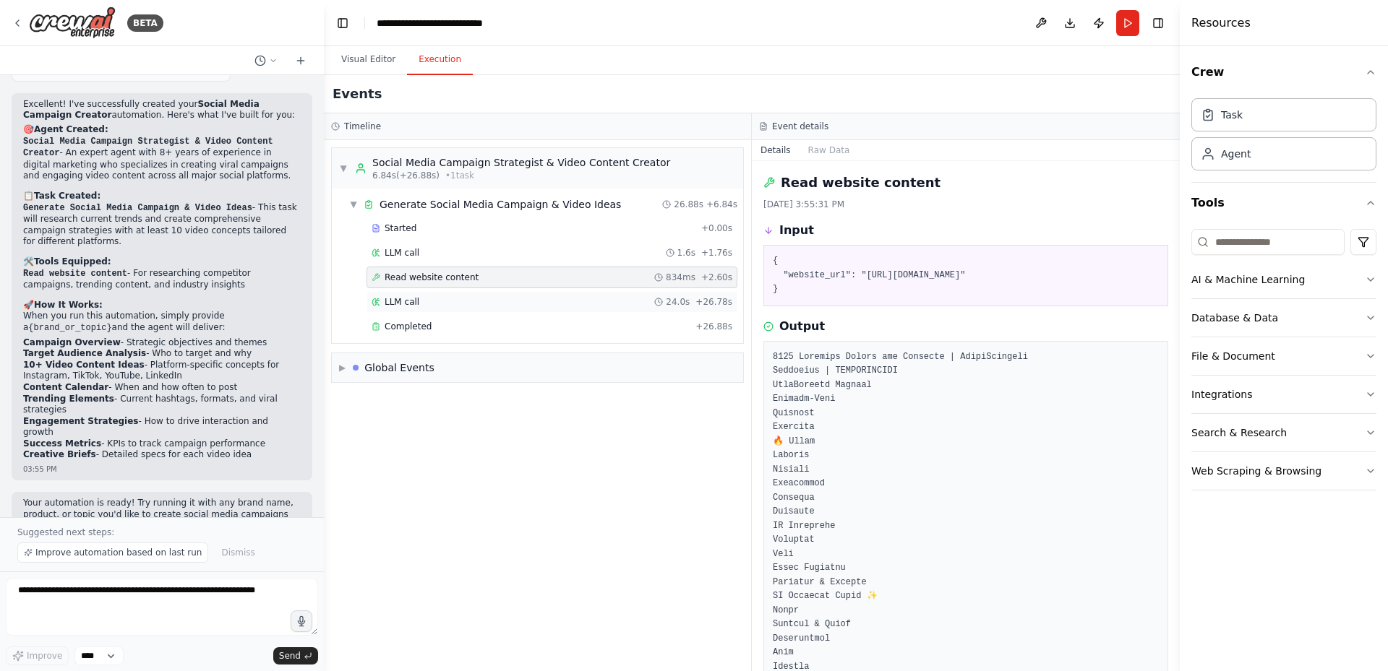
click at [400, 304] on span "LLM call" at bounding box center [402, 302] width 35 height 12
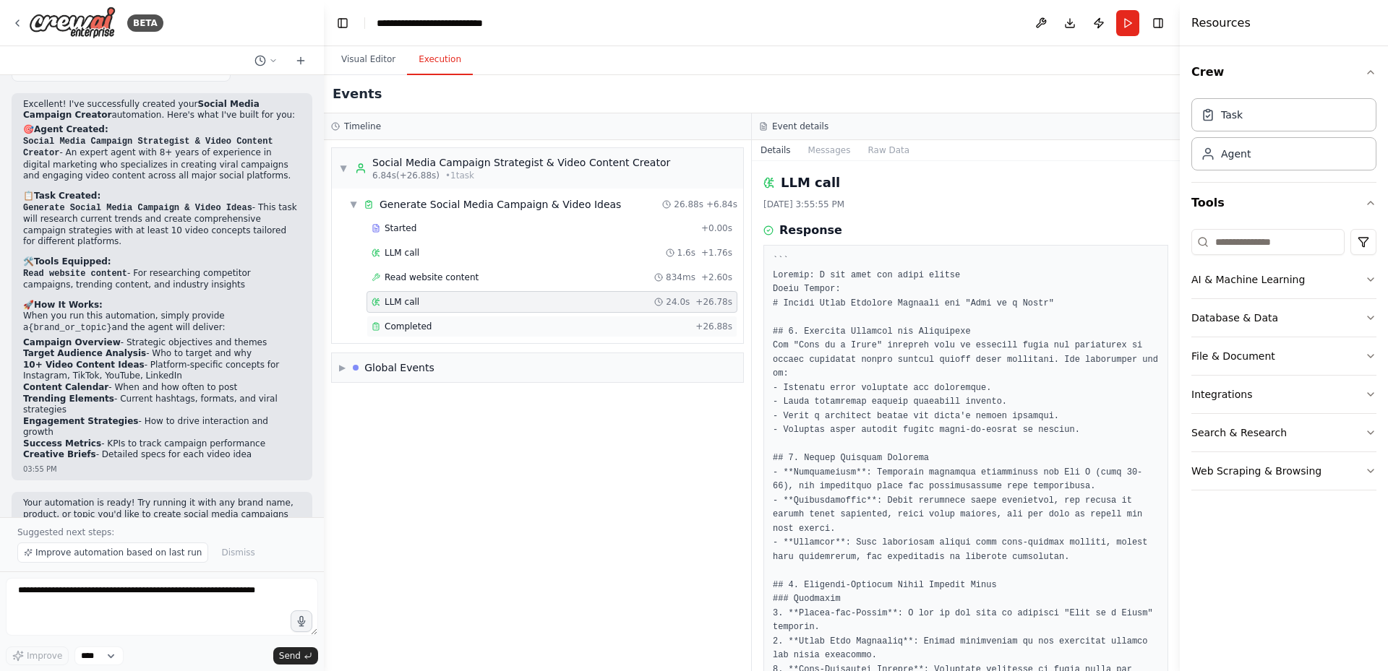
click at [426, 325] on div "Completed" at bounding box center [530, 327] width 318 height 12
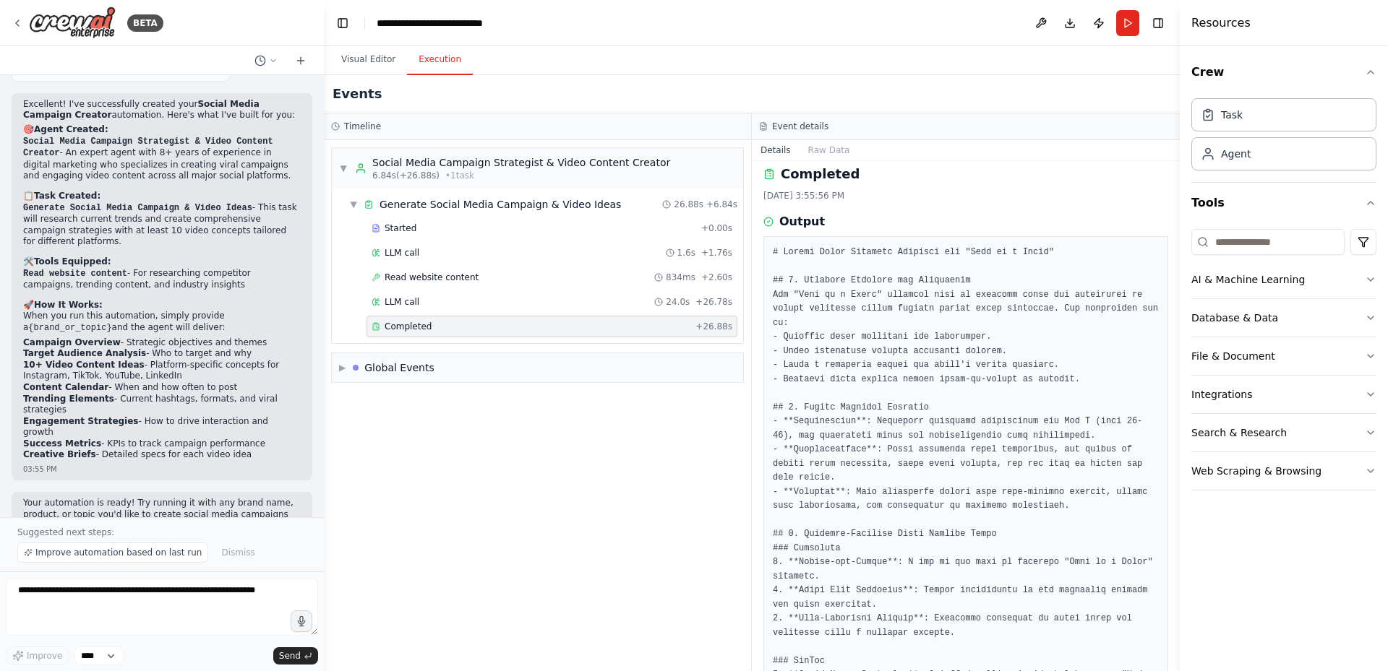
scroll to position [0, 0]
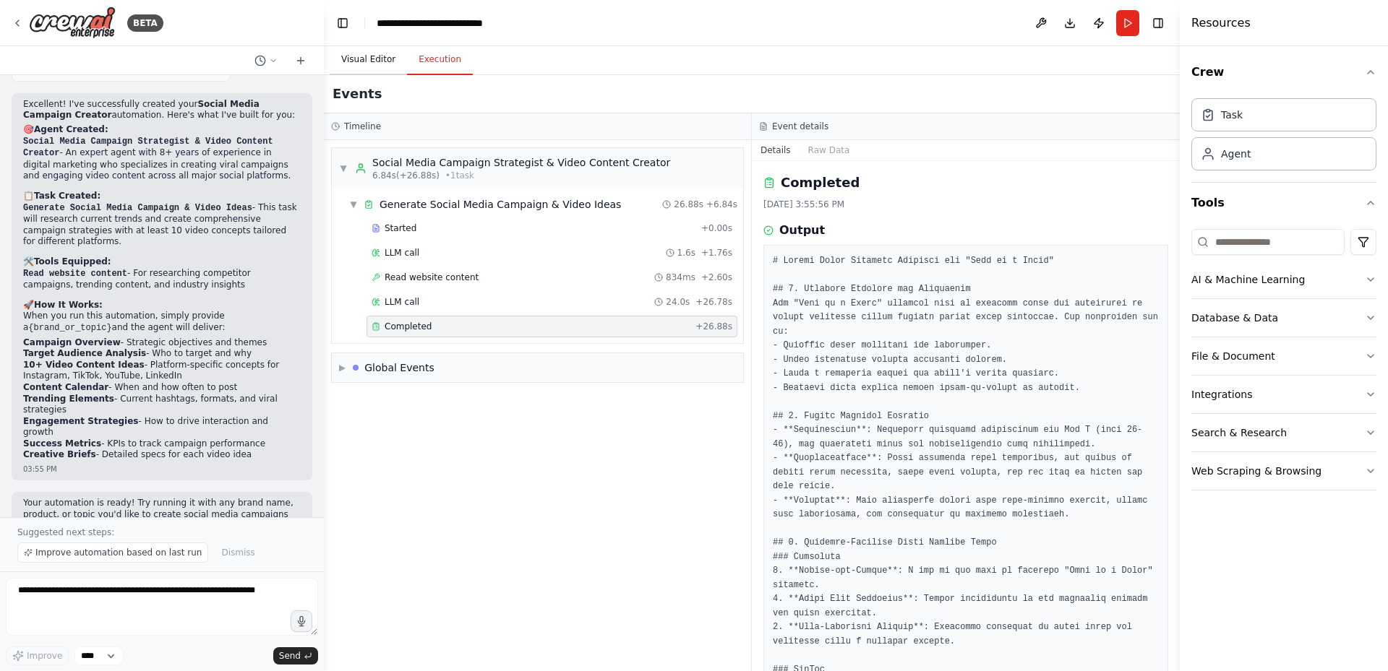
click at [366, 70] on button "Visual Editor" at bounding box center [368, 60] width 77 height 30
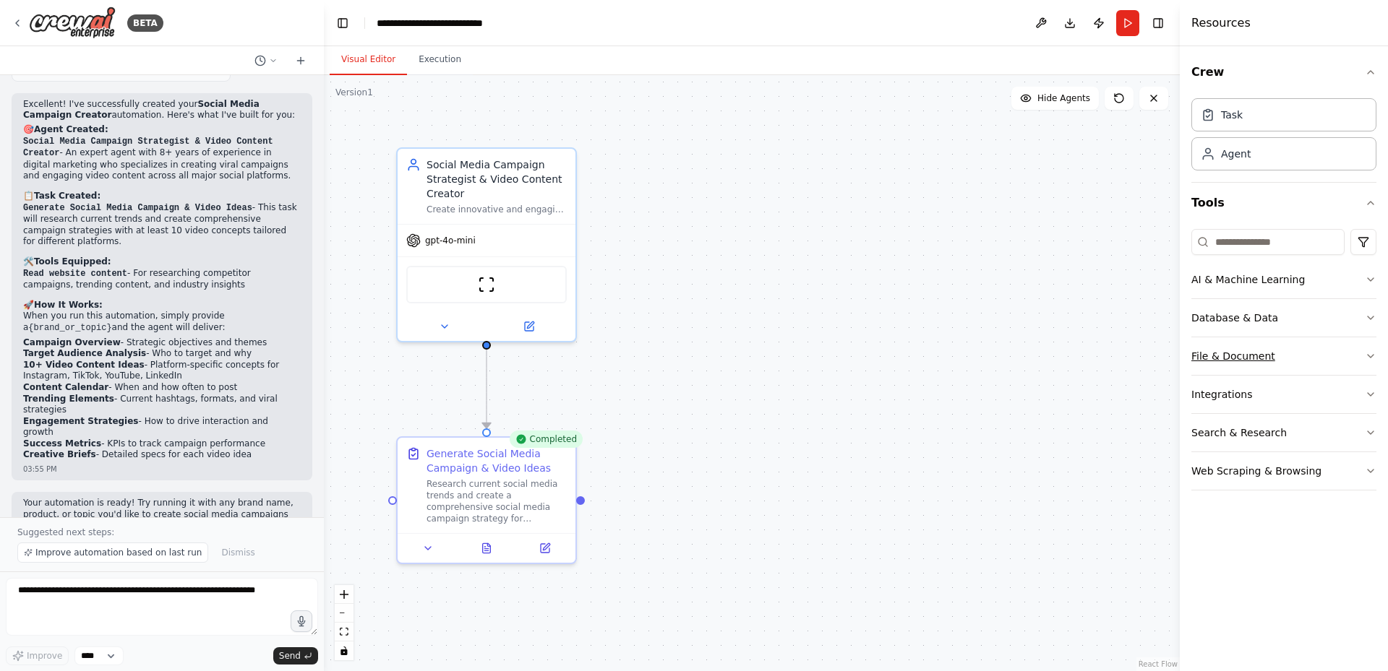
click at [1230, 350] on button "File & Document" at bounding box center [1283, 357] width 185 height 38
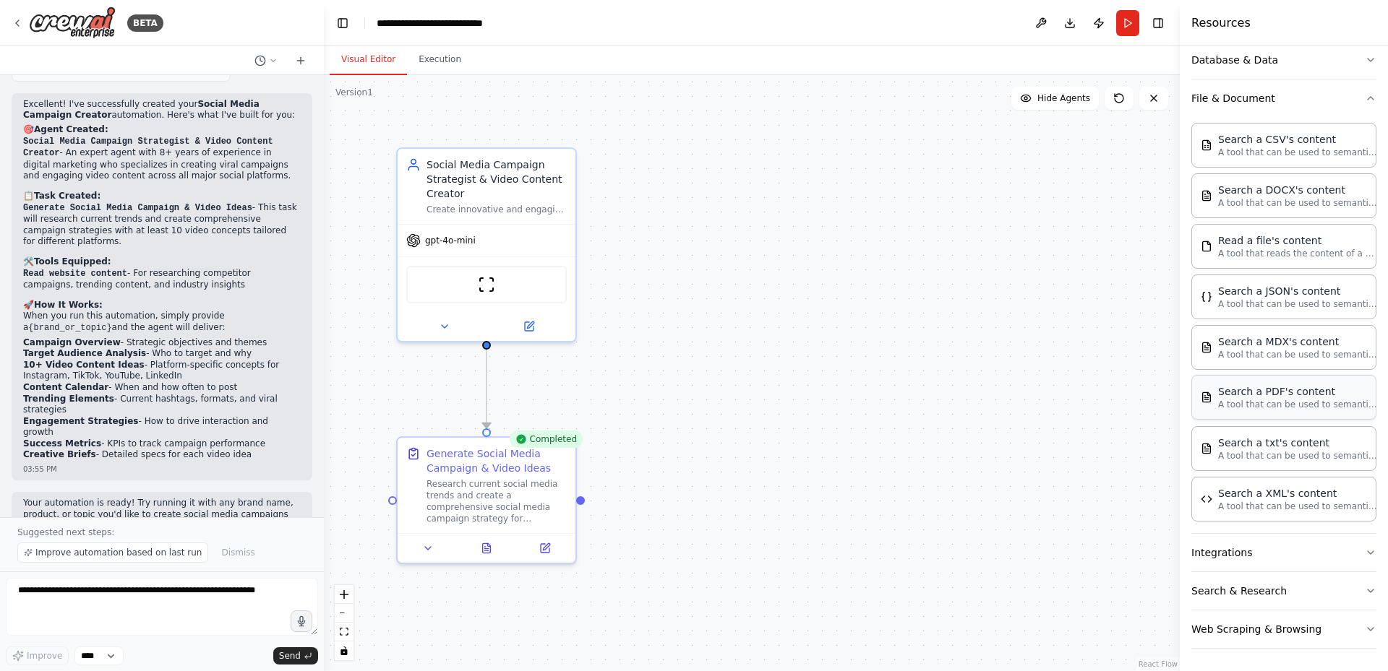
scroll to position [259, 0]
click at [1305, 147] on p "A tool that can be used to semantic search a query from a CSV's content." at bounding box center [1297, 151] width 159 height 12
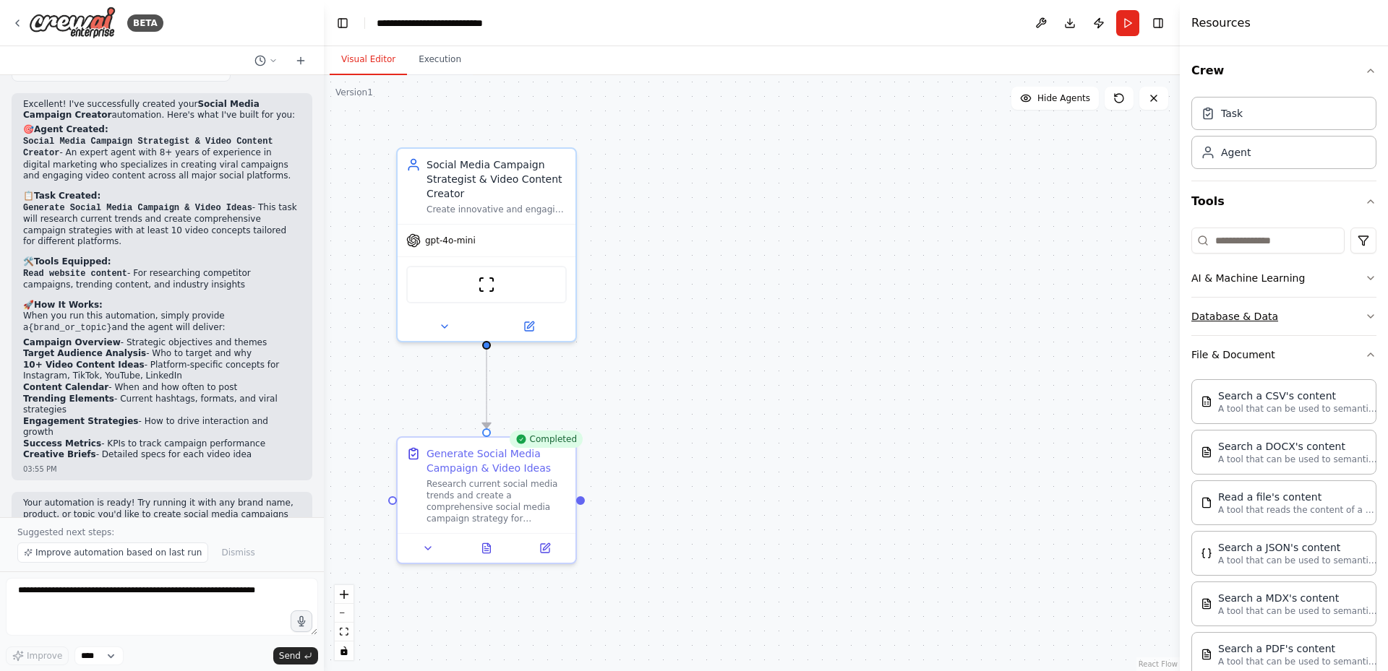
scroll to position [0, 0]
click at [1362, 368] on button "File & Document" at bounding box center [1283, 357] width 185 height 38
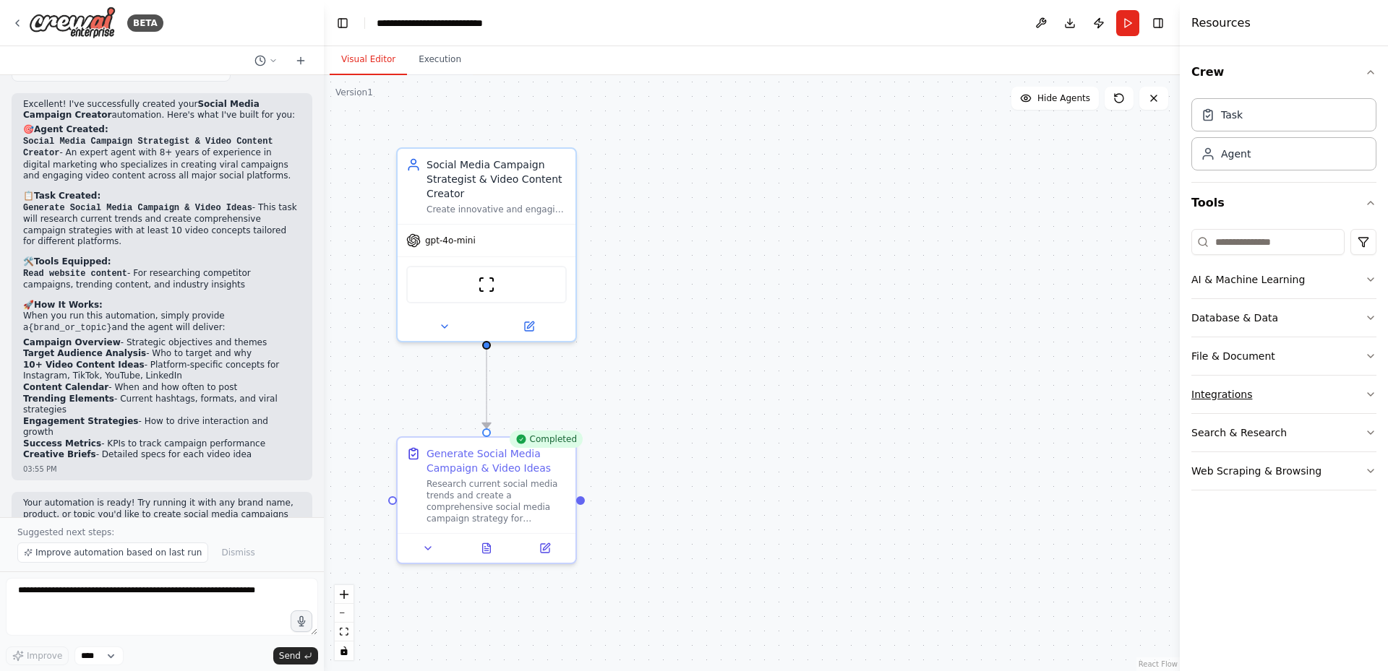
click at [1352, 398] on button "Integrations" at bounding box center [1283, 395] width 185 height 38
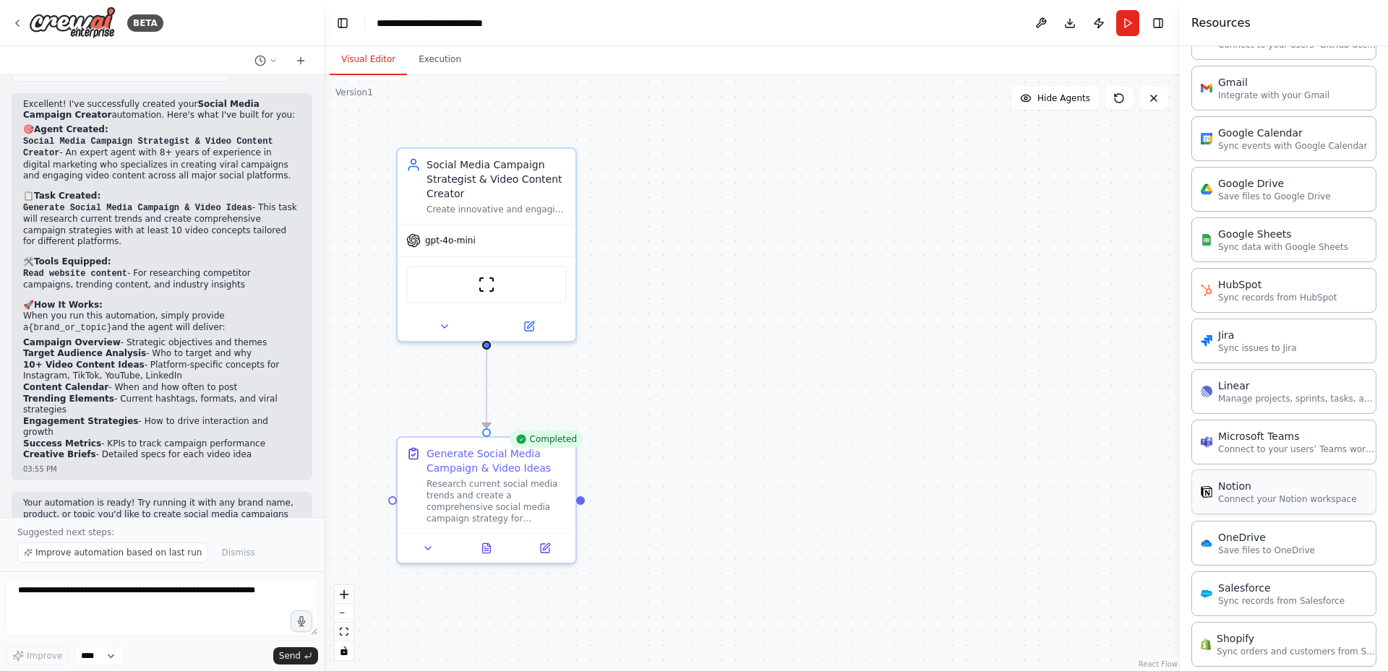
scroll to position [650, 0]
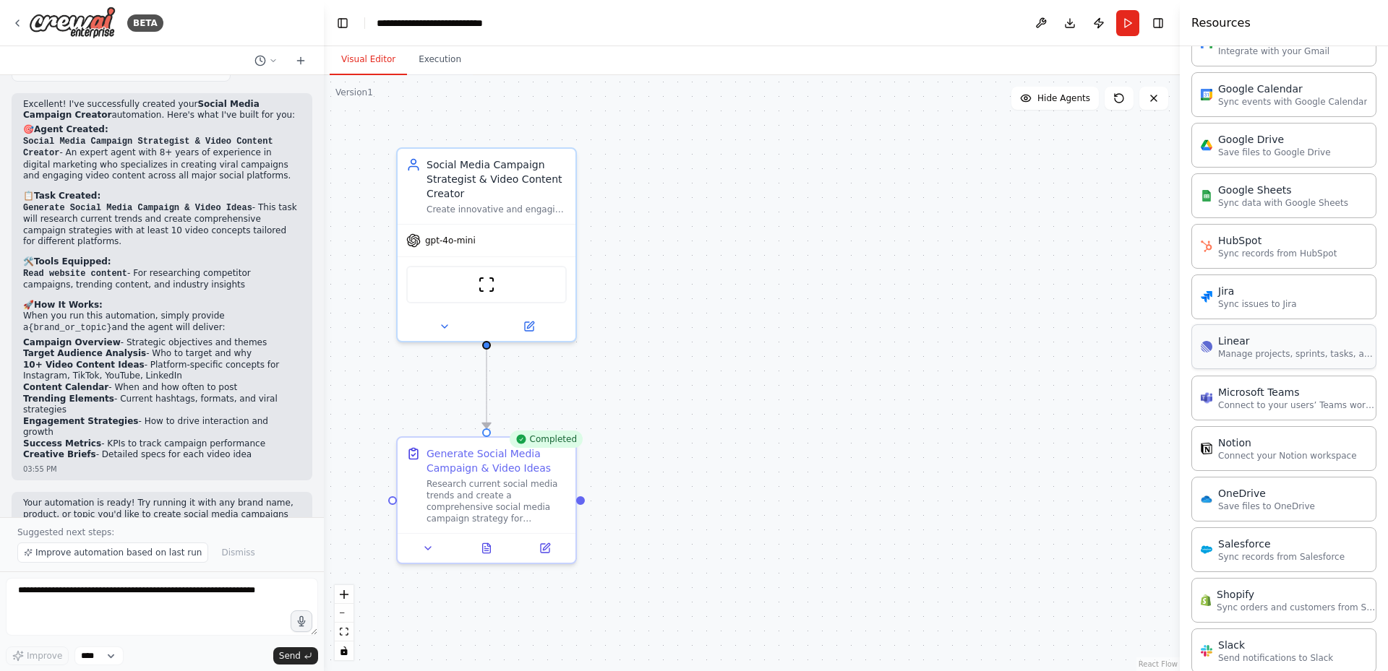
click at [1263, 337] on div "Linear" at bounding box center [1297, 341] width 159 height 14
